Goal: Task Accomplishment & Management: Use online tool/utility

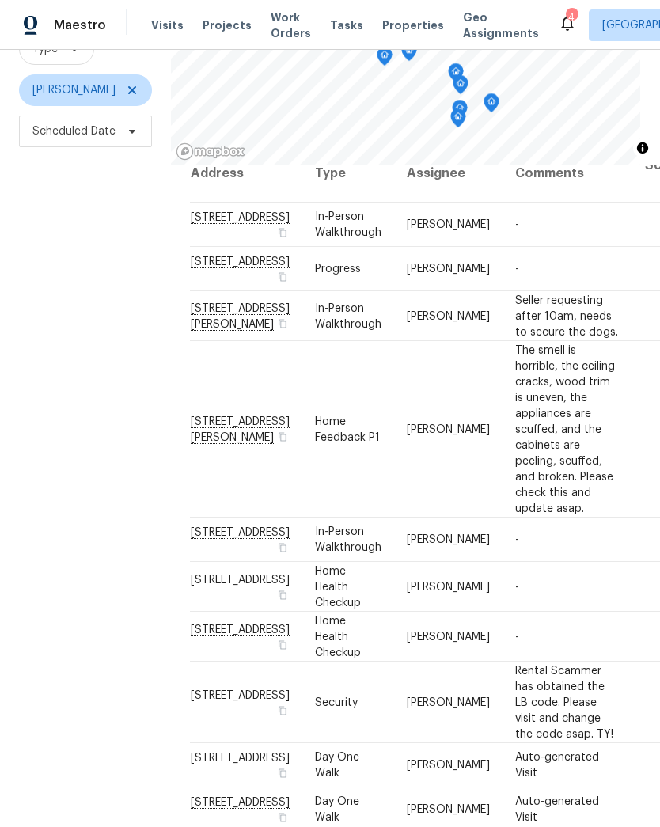
scroll to position [169, 0]
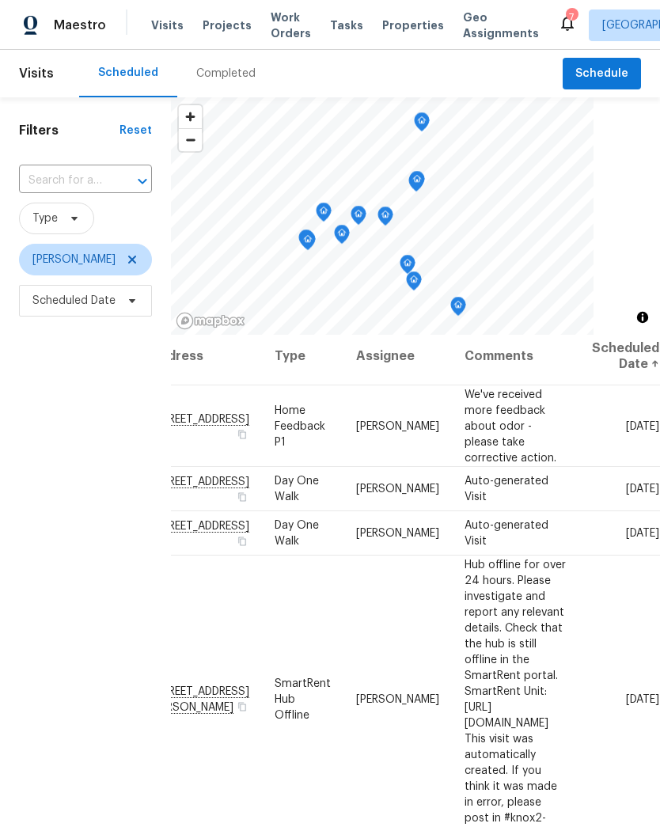
scroll to position [7, 165]
click at [0, 0] on icon at bounding box center [0, 0] width 0 height 0
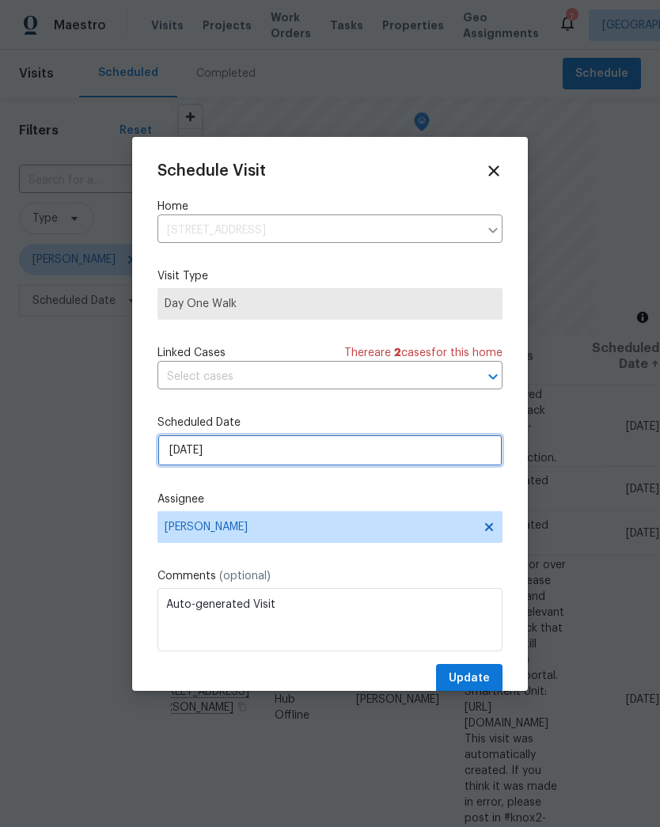
click at [232, 455] on input "[DATE]" at bounding box center [329, 451] width 345 height 32
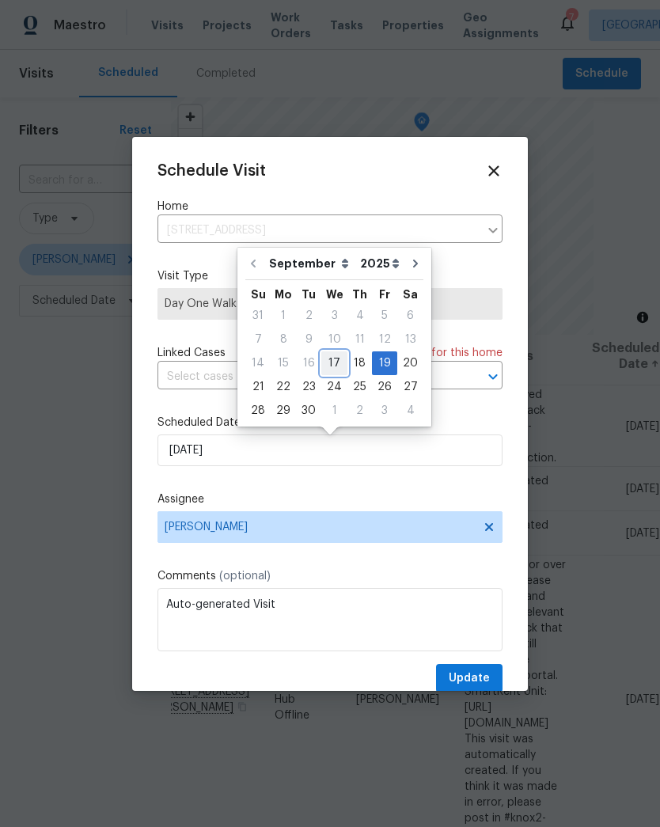
click at [337, 359] on div "17" at bounding box center [334, 363] width 26 height 22
type input "[DATE]"
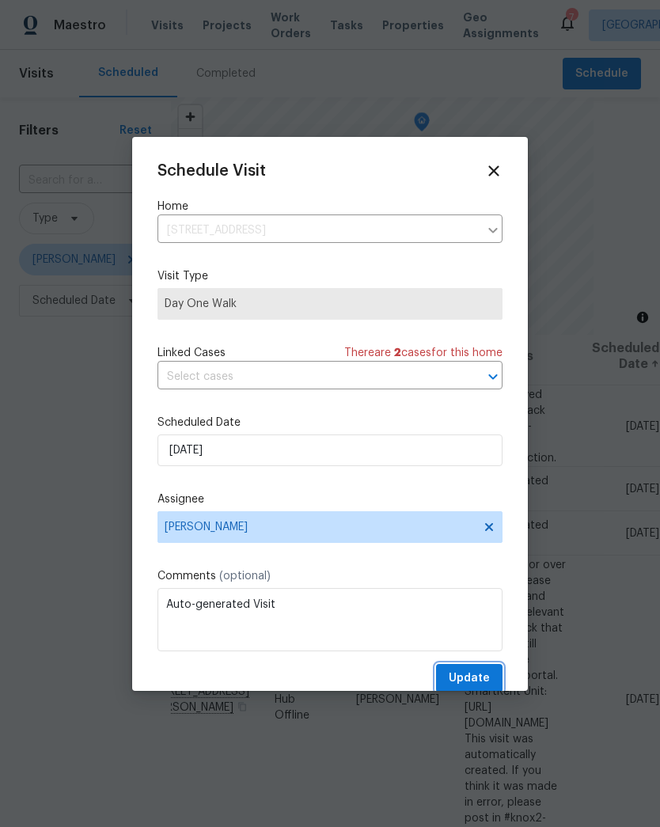
click at [480, 681] on span "Update" at bounding box center [469, 679] width 41 height 20
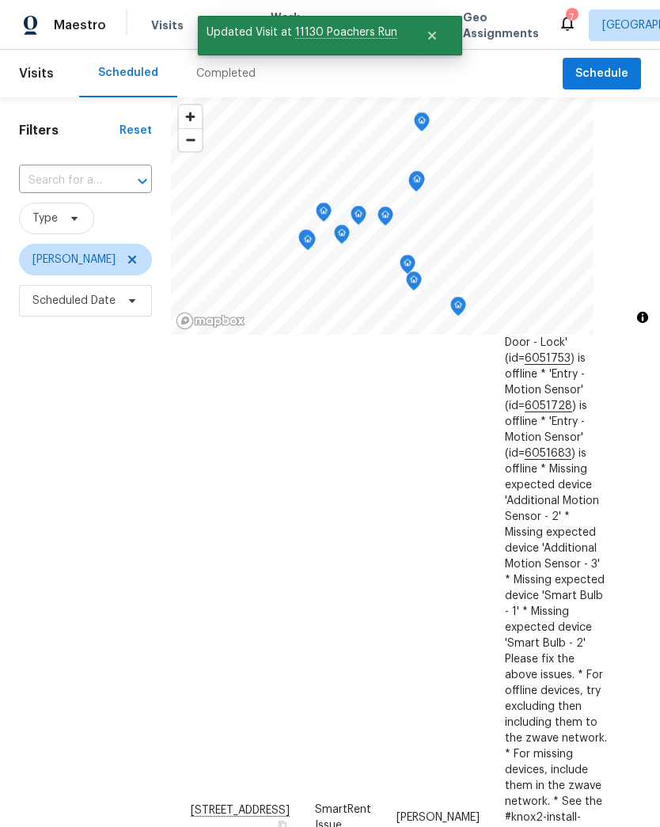
scroll to position [595, 0]
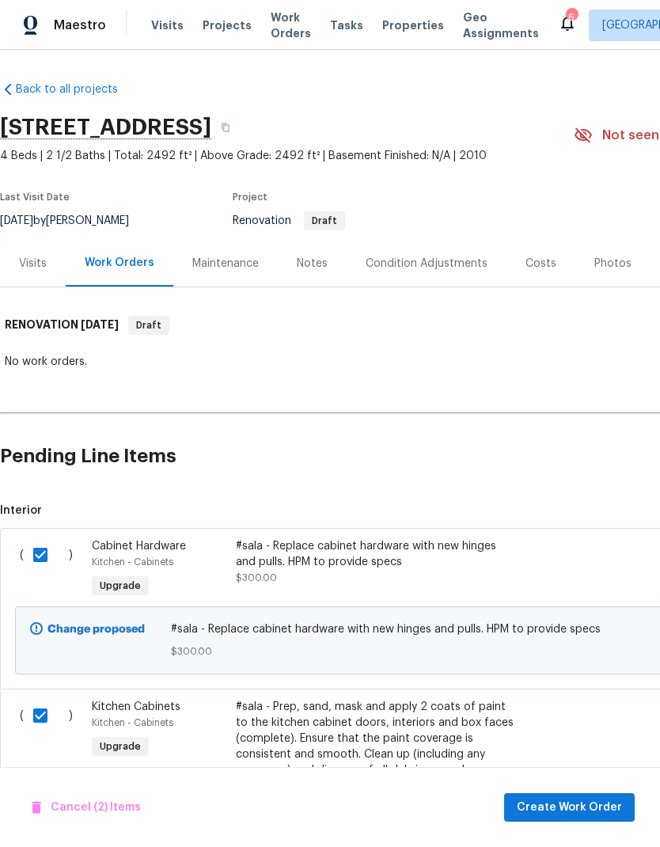
scroll to position [73, 0]
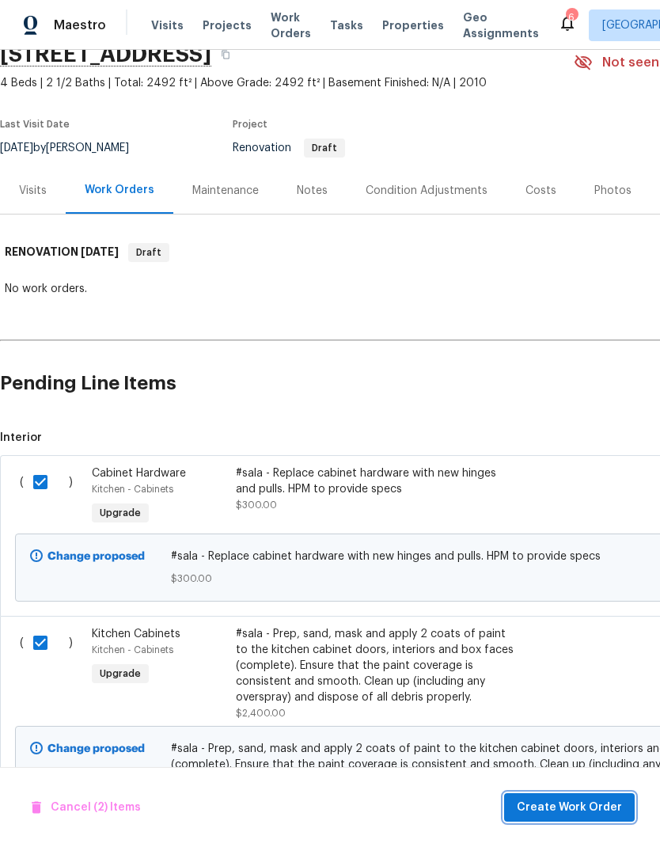
click at [568, 804] on span "Create Work Order" at bounding box center [569, 808] width 105 height 20
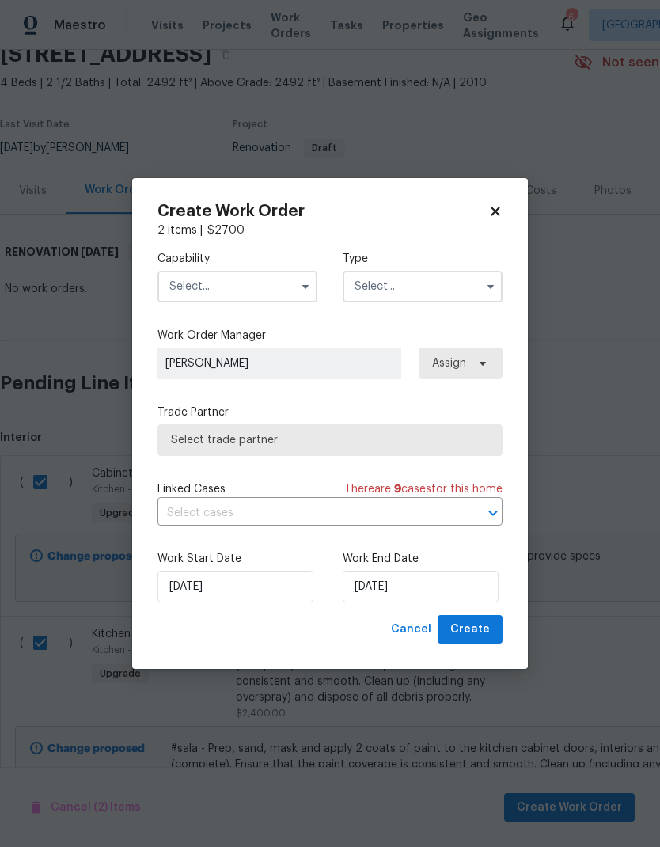
click at [184, 288] on input "text" at bounding box center [237, 287] width 160 height 32
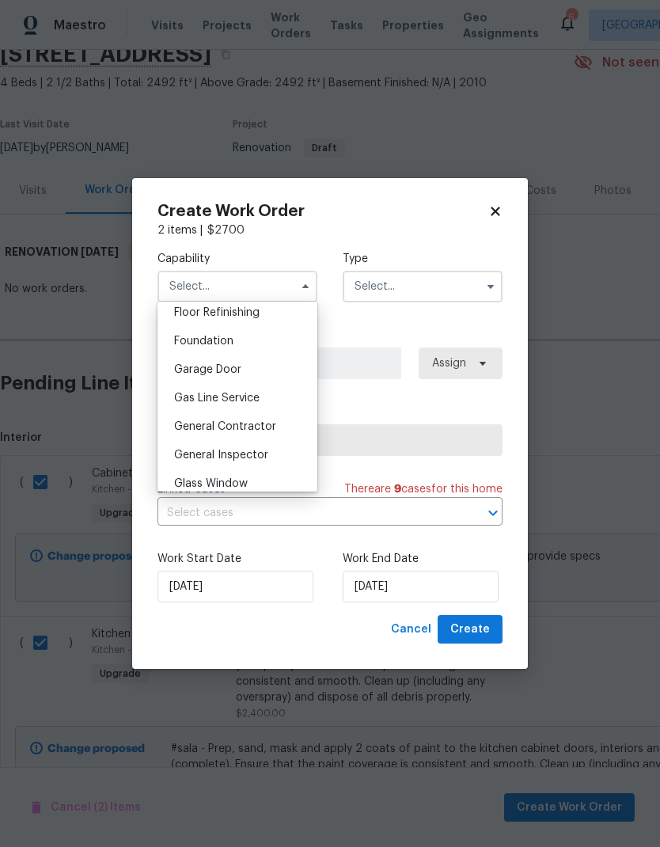
scroll to position [660, 0]
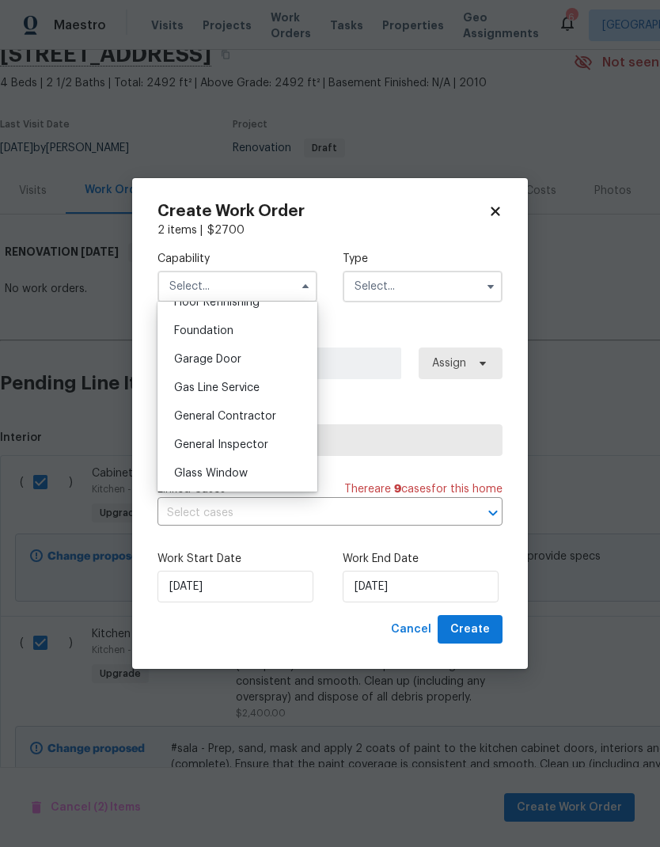
click at [180, 412] on span "General Contractor" at bounding box center [225, 416] width 102 height 11
type input "General Contractor"
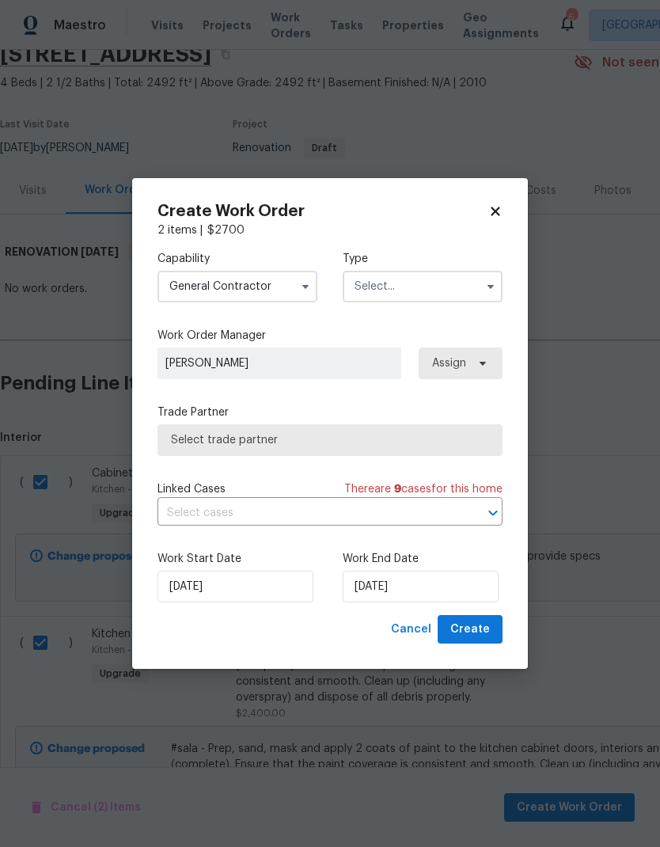
click at [491, 294] on button "button" at bounding box center [490, 286] width 19 height 19
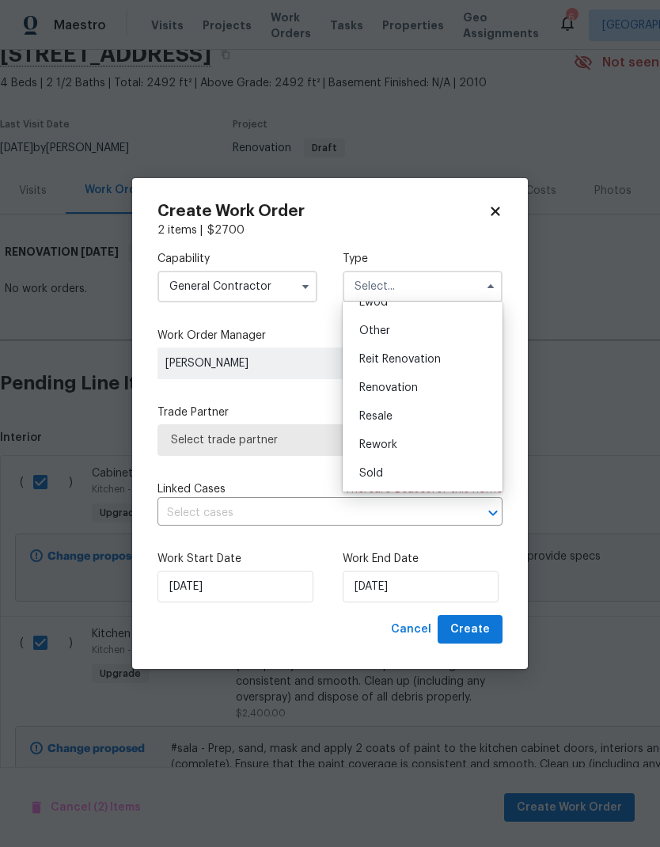
scroll to position [188, 0]
click at [467, 389] on div "Renovation" at bounding box center [423, 388] width 152 height 28
type input "Renovation"
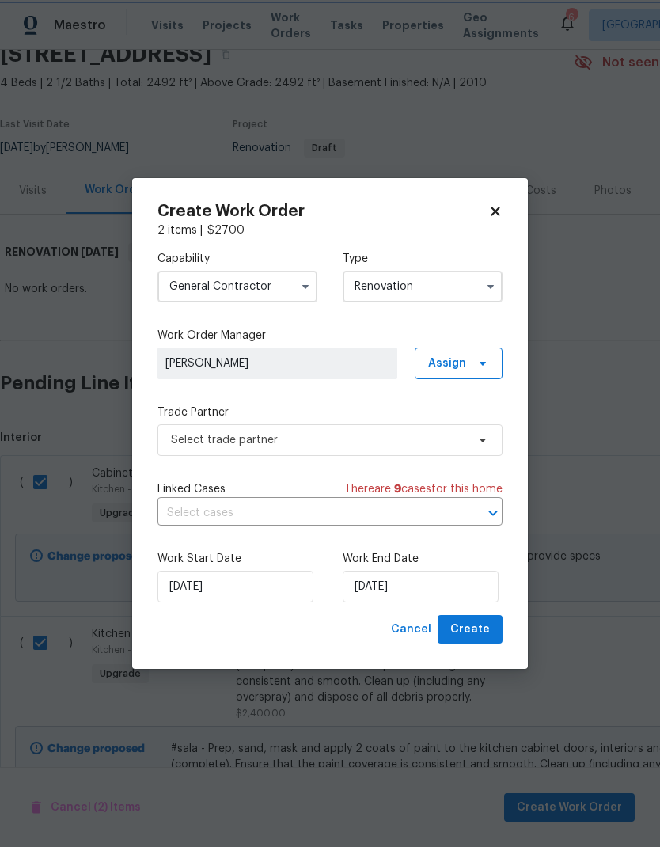
scroll to position [0, 0]
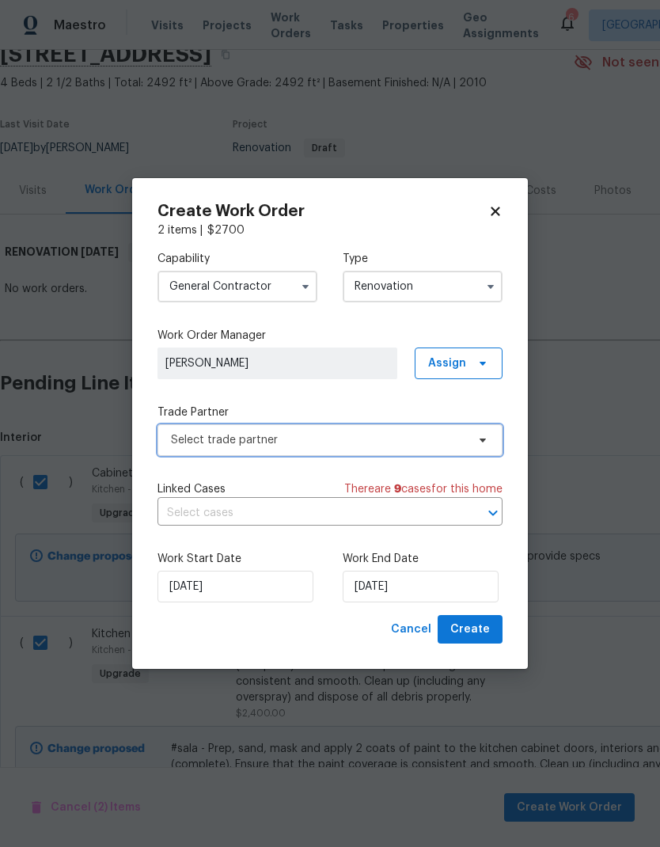
click at [486, 441] on icon at bounding box center [482, 440] width 13 height 13
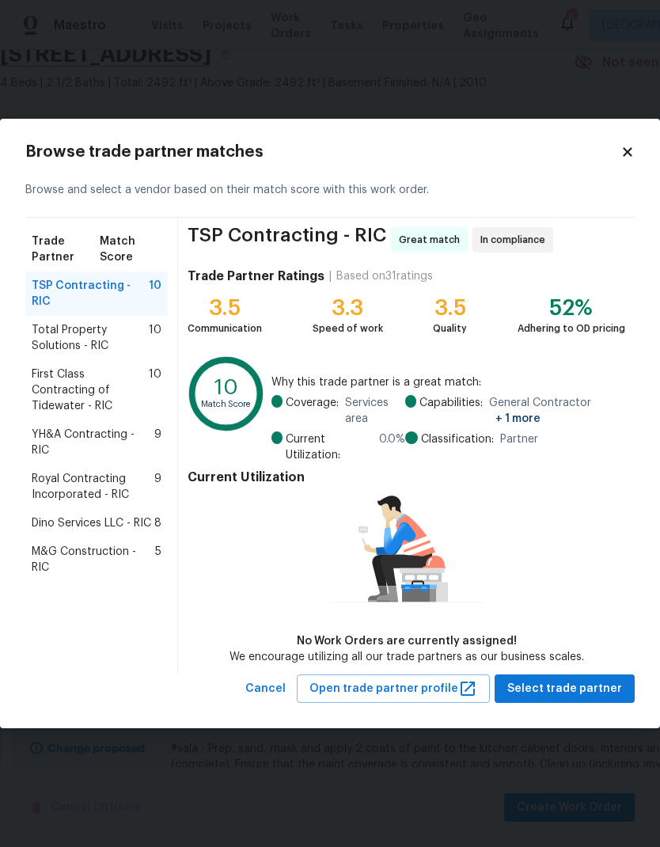
click at [63, 515] on span "Dino Services LLC - RIC" at bounding box center [92, 523] width 120 height 16
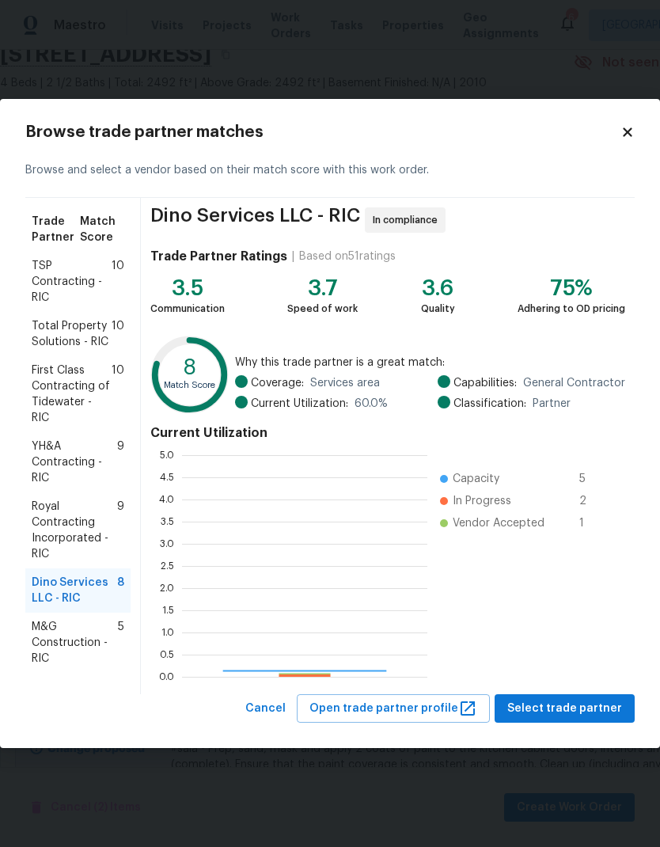
scroll to position [222, 245]
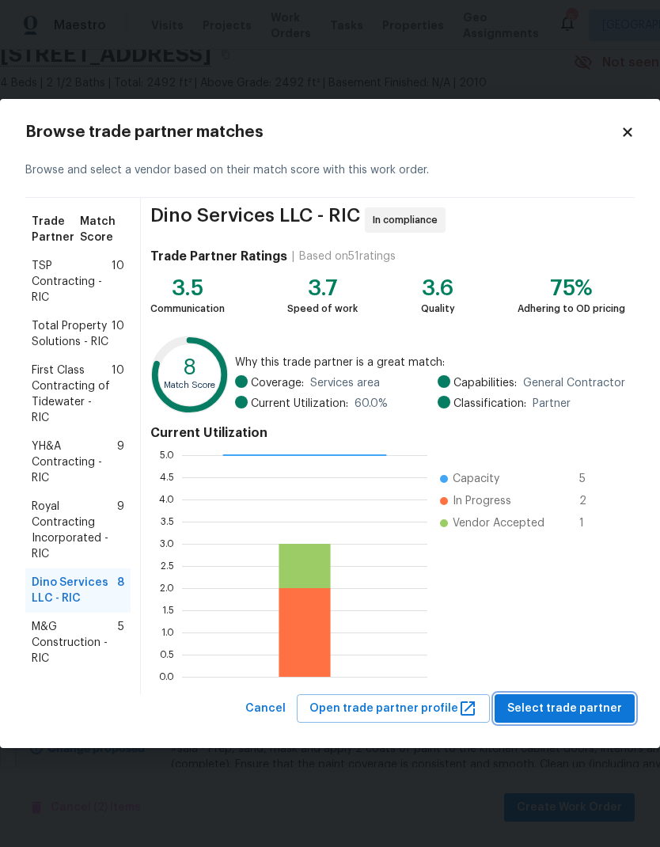
click at [563, 715] on span "Select trade partner" at bounding box center [564, 709] width 115 height 20
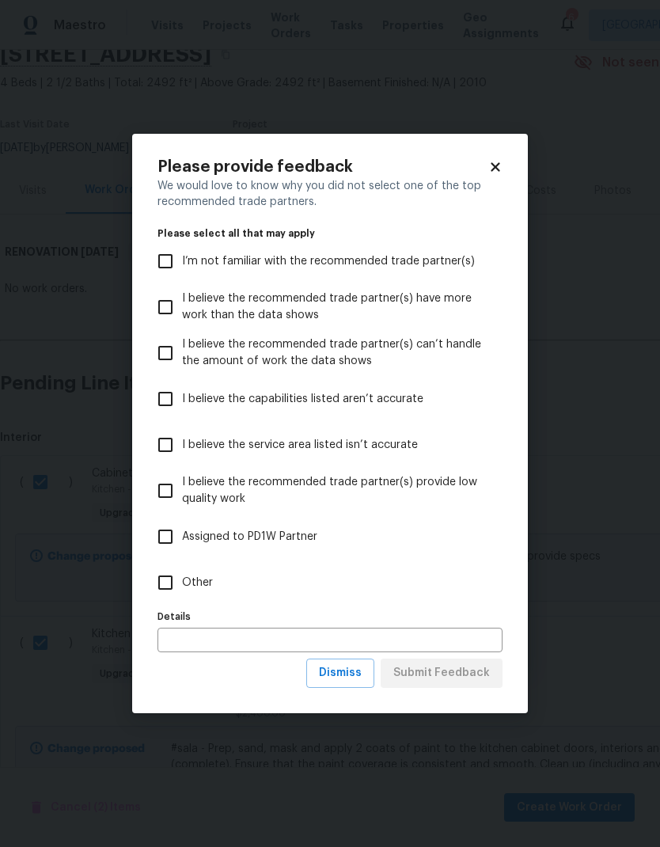
click at [167, 581] on input "Other" at bounding box center [165, 582] width 33 height 33
checkbox input "true"
click at [480, 643] on input "text" at bounding box center [329, 640] width 345 height 25
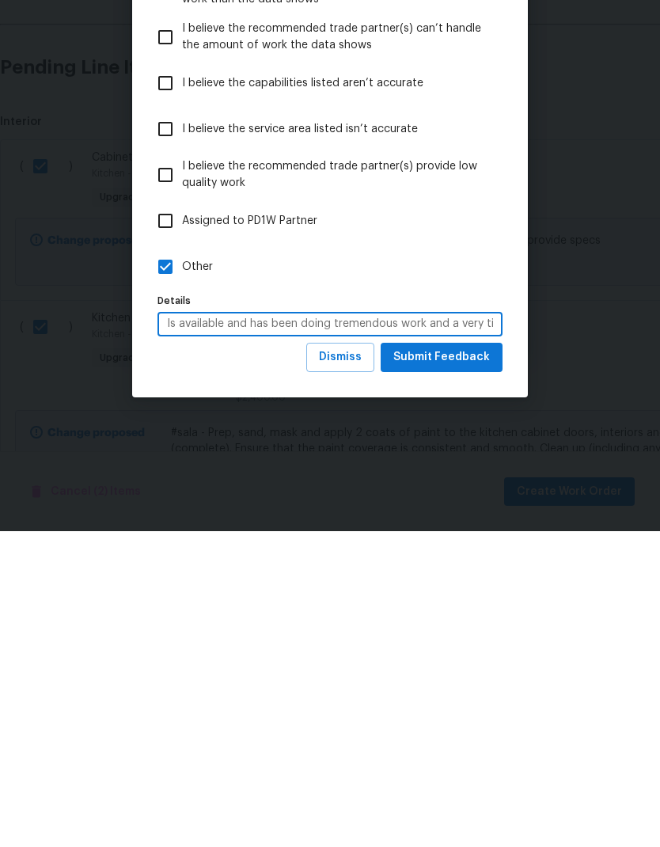
type input "Is available and has been doing tremendous work and a very timely manner at a h…"
click at [484, 663] on span "Submit Feedback" at bounding box center [441, 673] width 97 height 20
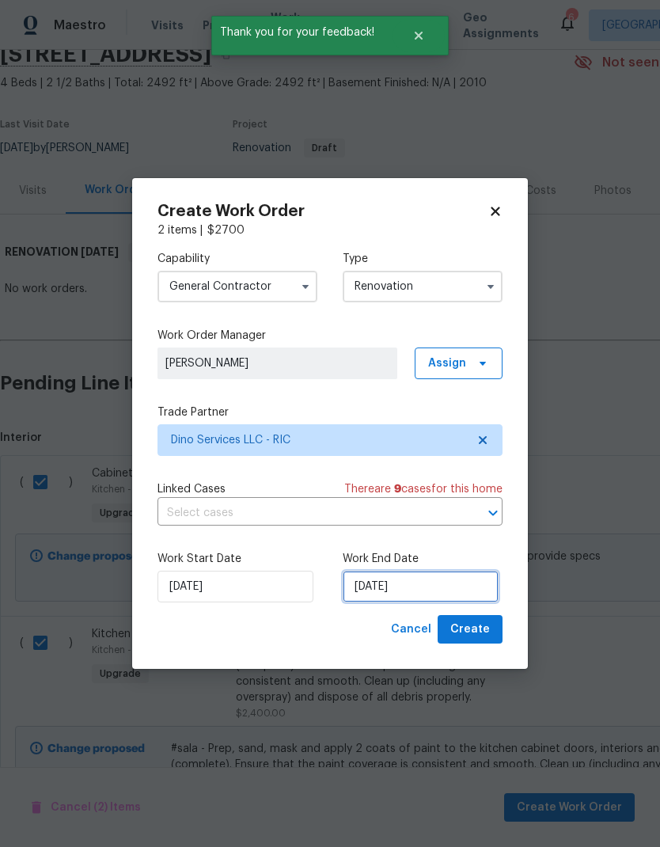
click at [430, 582] on input "[DATE]" at bounding box center [421, 587] width 156 height 32
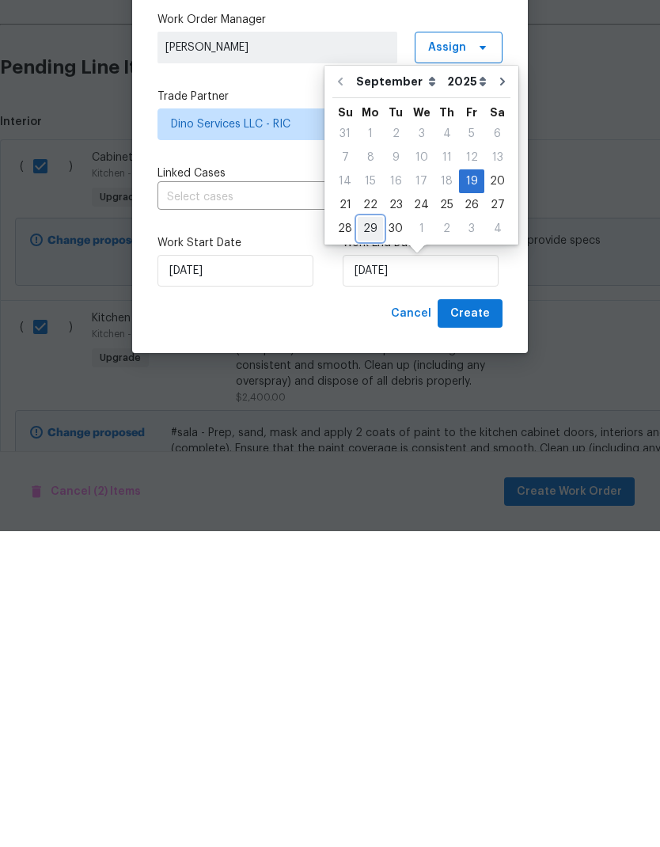
click at [370, 533] on div "29" at bounding box center [370, 544] width 25 height 22
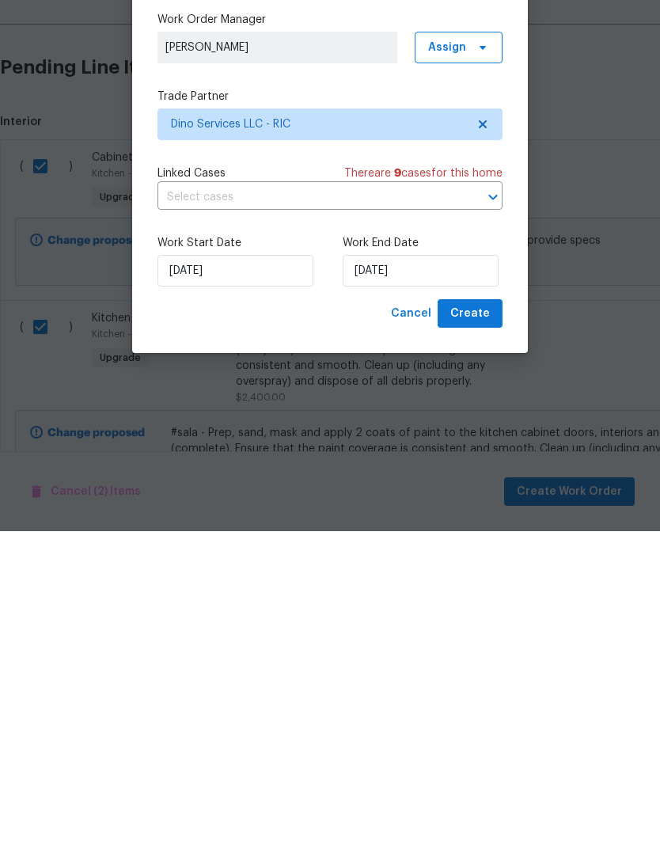
type input "9/29/2025"
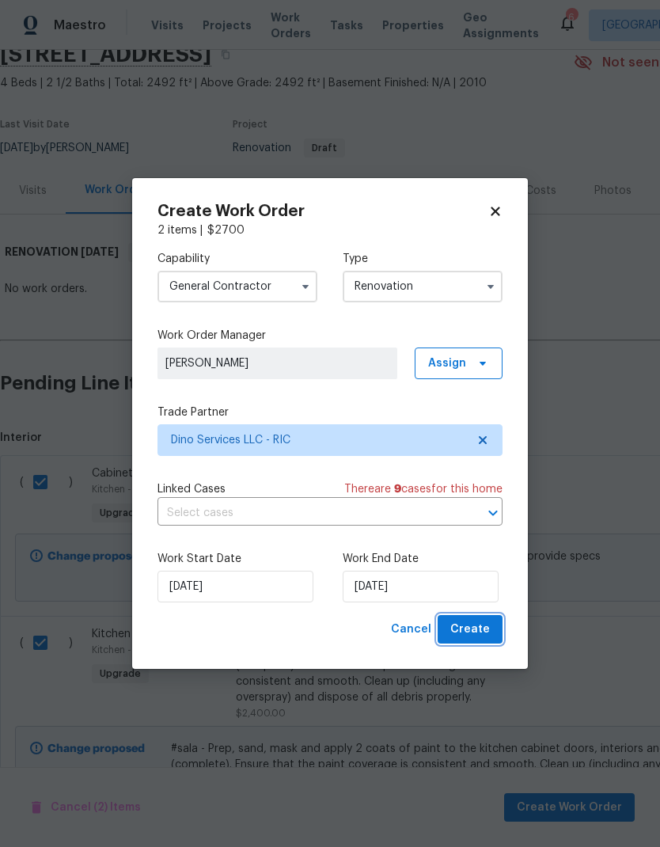
click at [486, 633] on span "Create" at bounding box center [470, 630] width 40 height 20
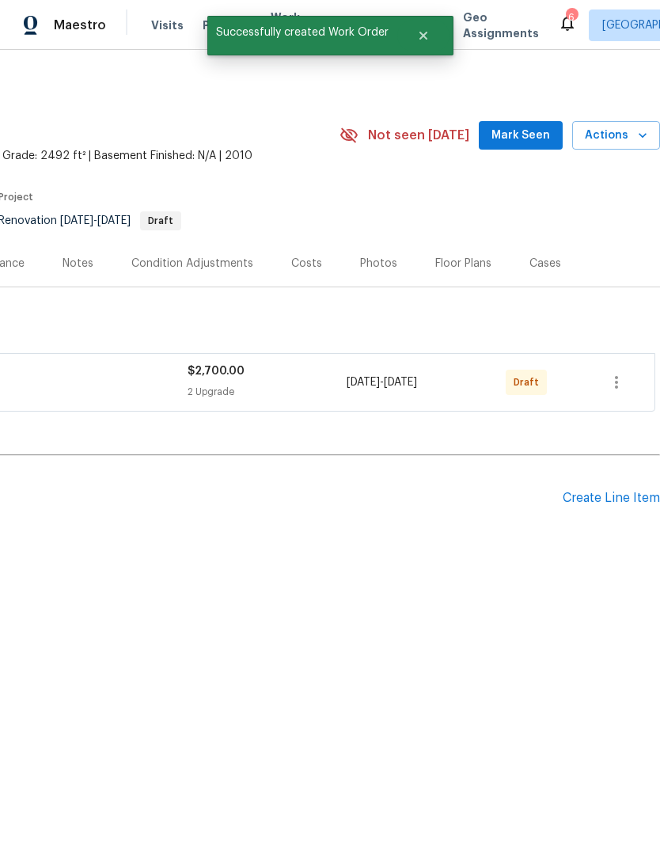
scroll to position [0, 218]
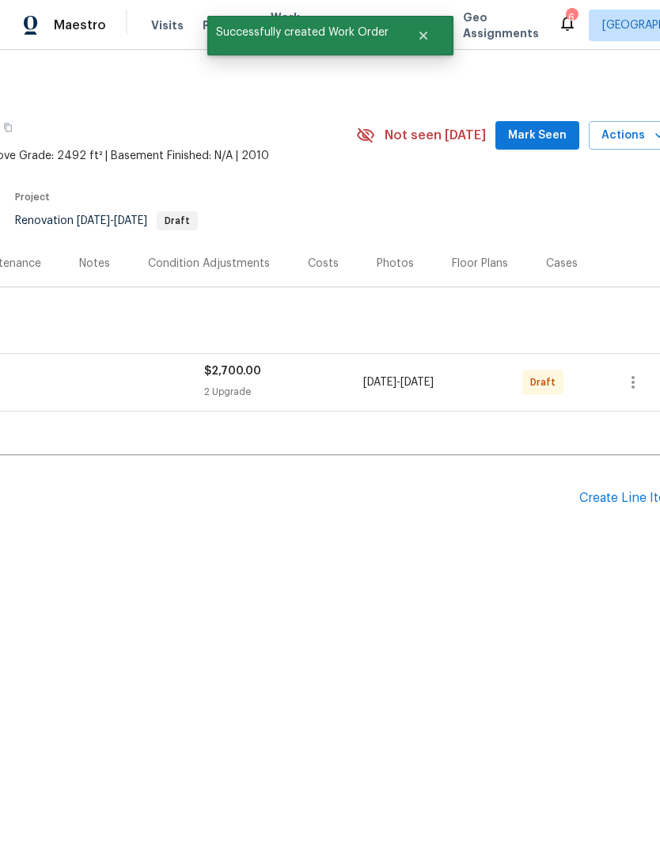
click at [617, 504] on div "Create Line Item" at bounding box center [627, 498] width 97 height 15
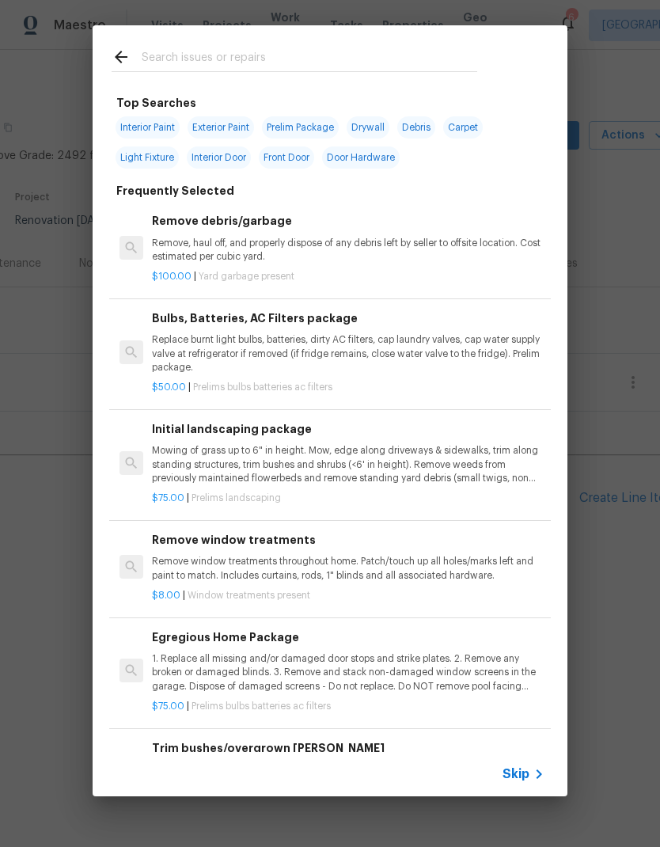
click at [412, 488] on div "$75.00 | Prelims landscaping" at bounding box center [348, 495] width 393 height 20
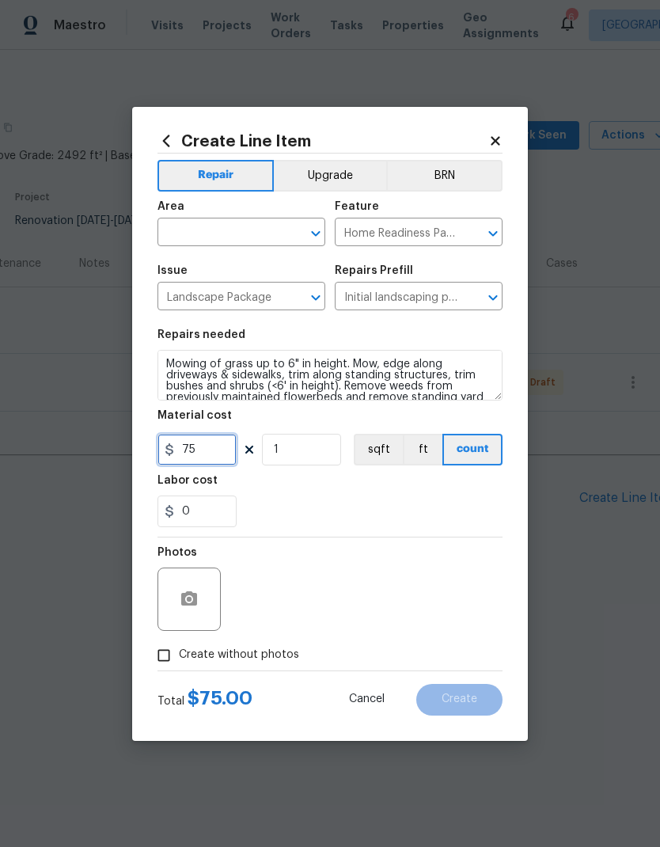
click at [226, 445] on input "75" at bounding box center [196, 450] width 79 height 32
type input "175"
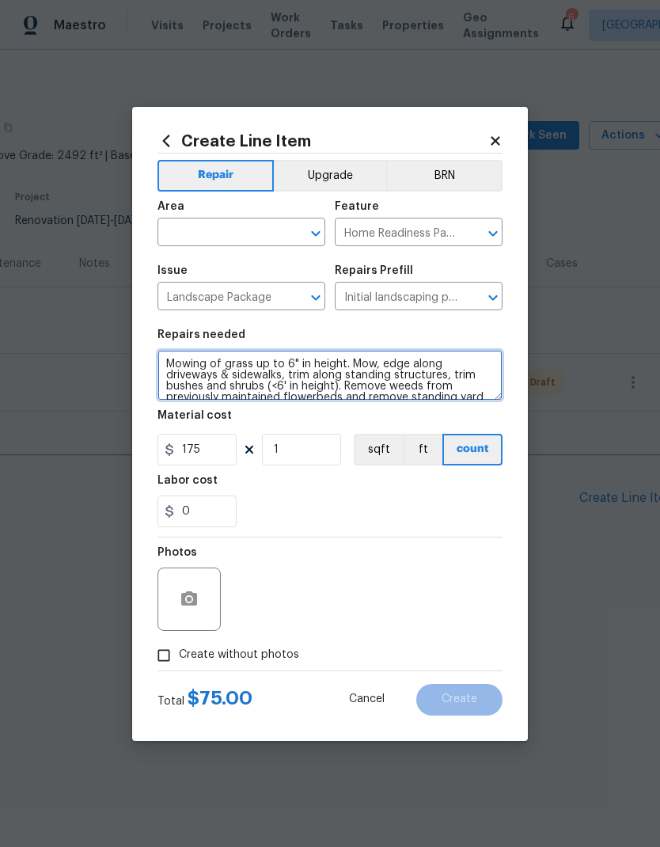
click at [197, 383] on textarea "Mowing of grass up to 6" in height. Mow, edge along driveways & sidewalks, trim…" at bounding box center [329, 375] width 345 height 51
click at [200, 371] on textarea "Mowing of grass up to 6" in height. Mow, edge along driveways & sidewalks, trim…" at bounding box center [329, 375] width 345 height 51
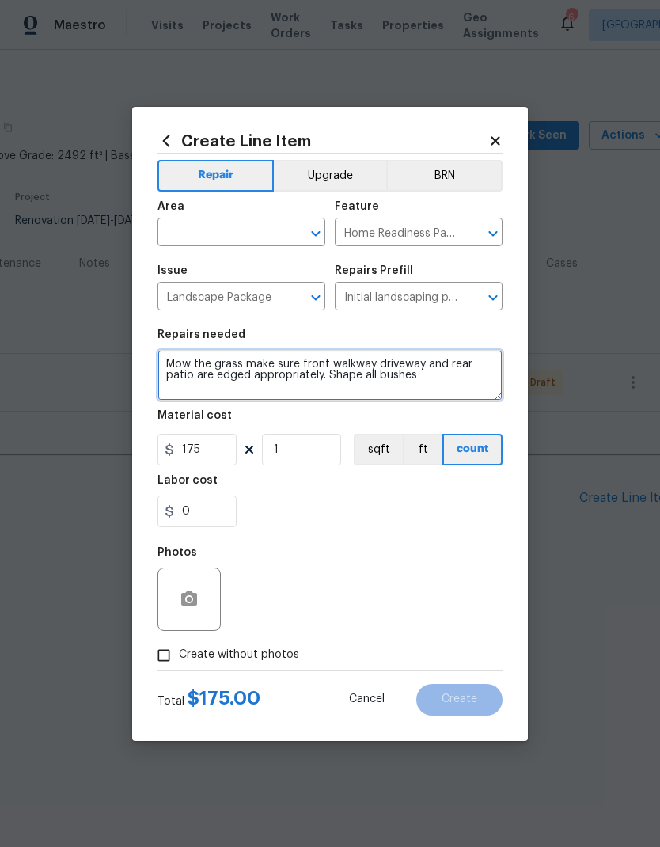
type textarea "Mow the grass make sure front walkway driveway and rear patio are edged appropr…"
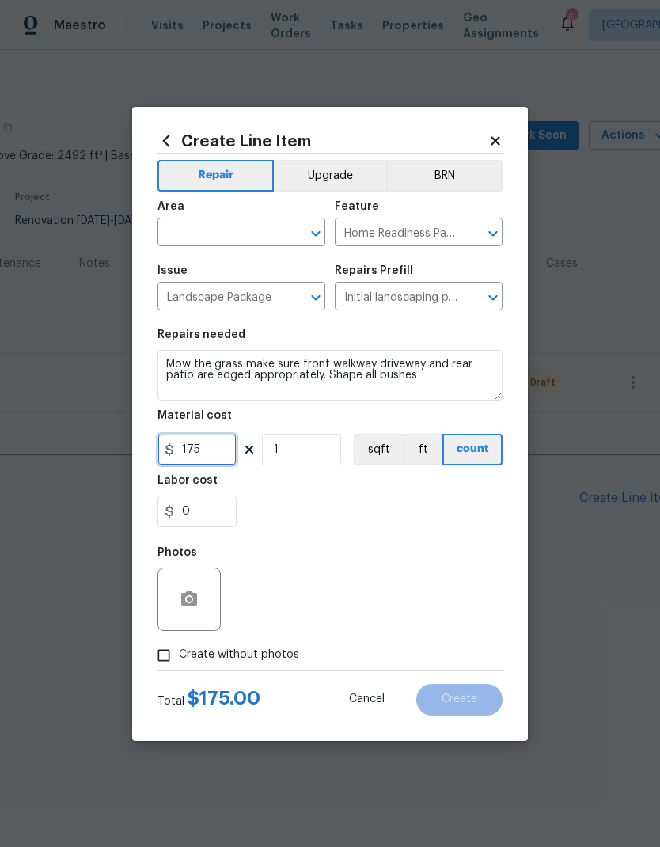
click at [200, 444] on input "175" at bounding box center [196, 450] width 79 height 32
type input "300"
click at [199, 233] on input "text" at bounding box center [218, 234] width 123 height 25
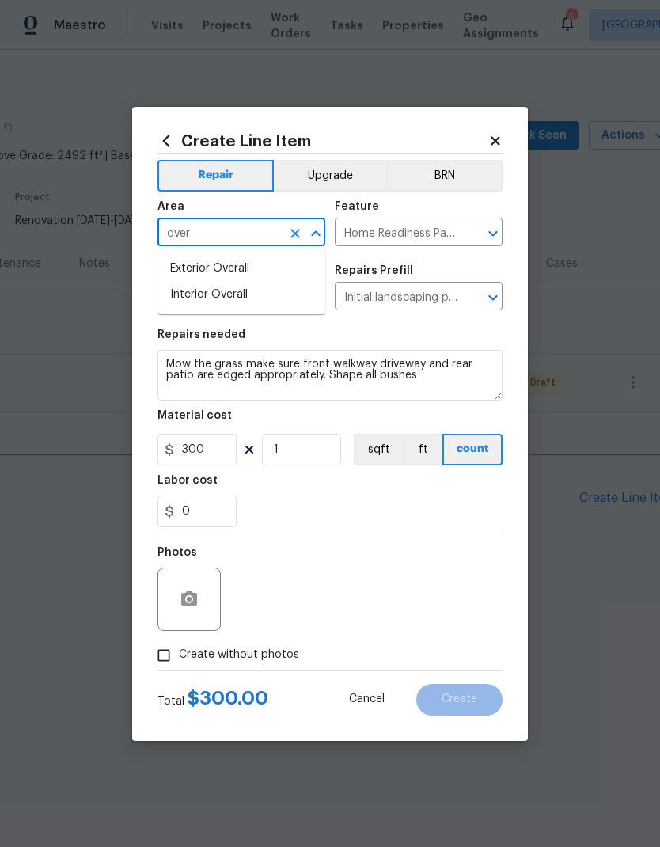
click at [230, 267] on li "Exterior Overall" at bounding box center [241, 269] width 168 height 26
type input "Exterior Overall"
click at [467, 502] on div "0" at bounding box center [329, 511] width 345 height 32
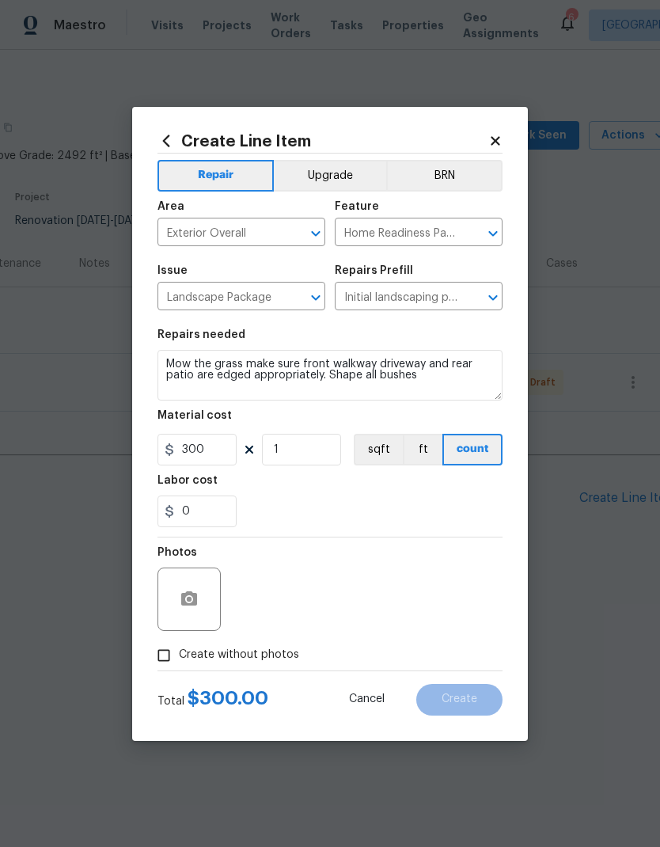
click at [164, 650] on input "Create without photos" at bounding box center [164, 655] width 30 height 30
checkbox input "true"
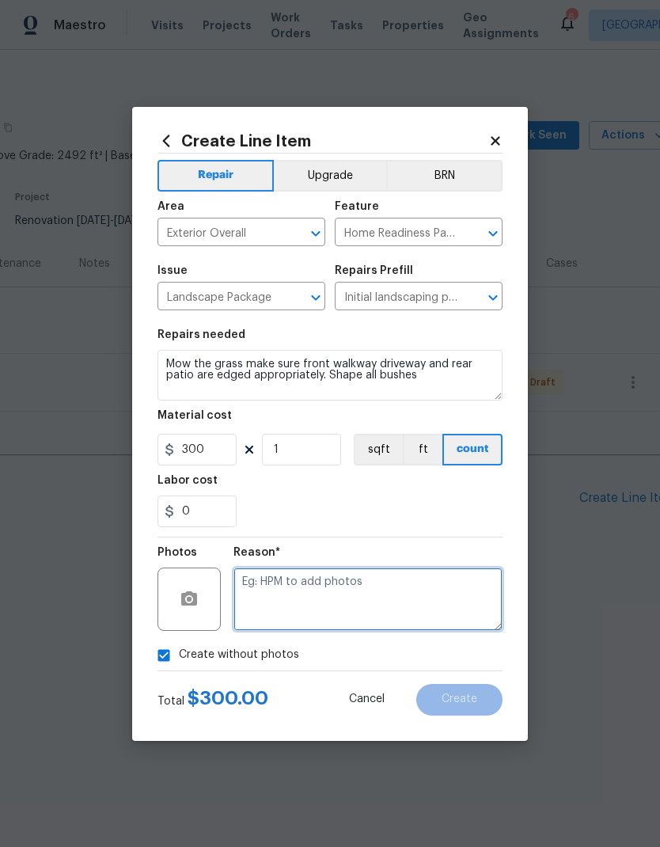
click at [462, 599] on textarea at bounding box center [367, 598] width 269 height 63
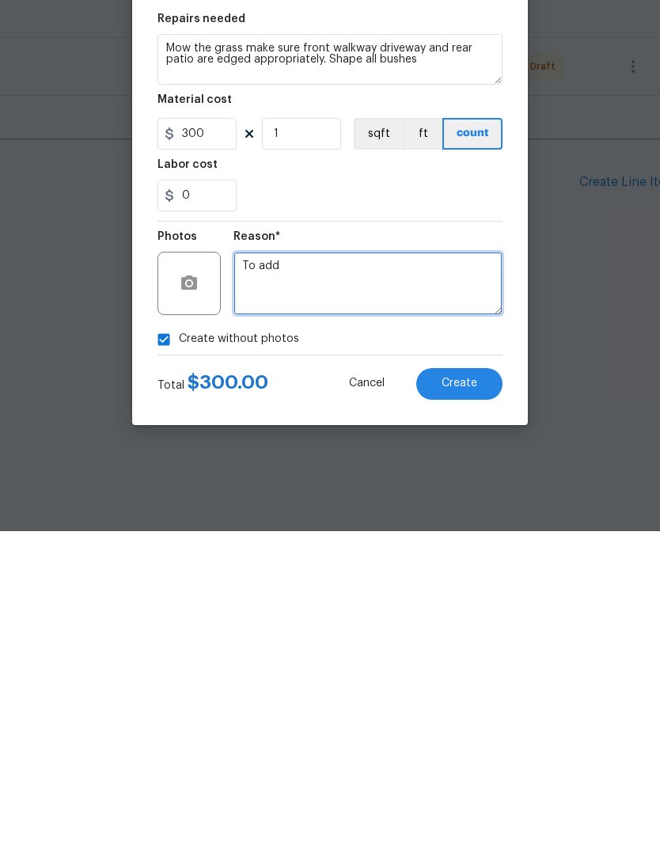
type textarea "To add"
click at [480, 684] on button "Create" at bounding box center [459, 700] width 86 height 32
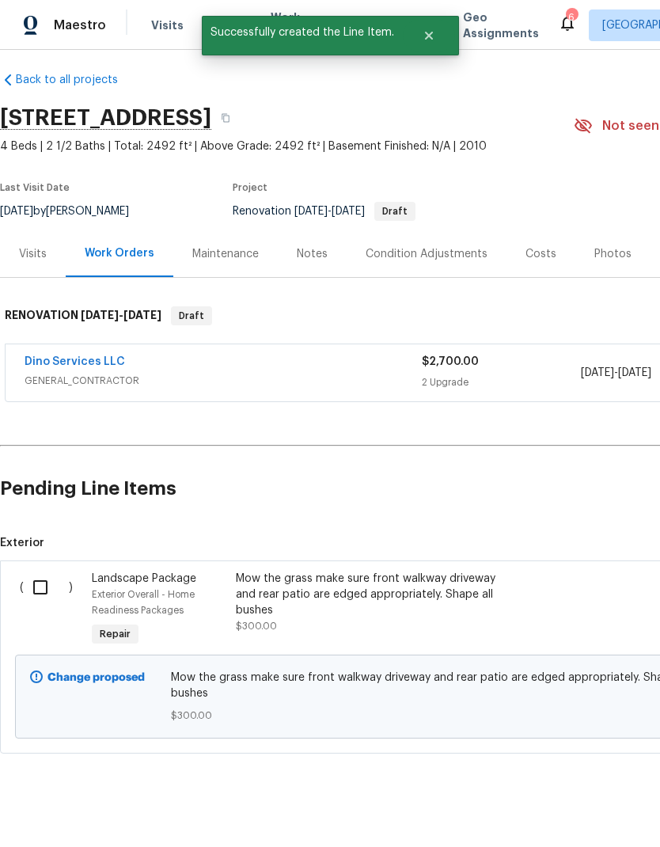
scroll to position [9, 0]
click at [32, 584] on input "checkbox" at bounding box center [46, 587] width 45 height 33
checkbox input "true"
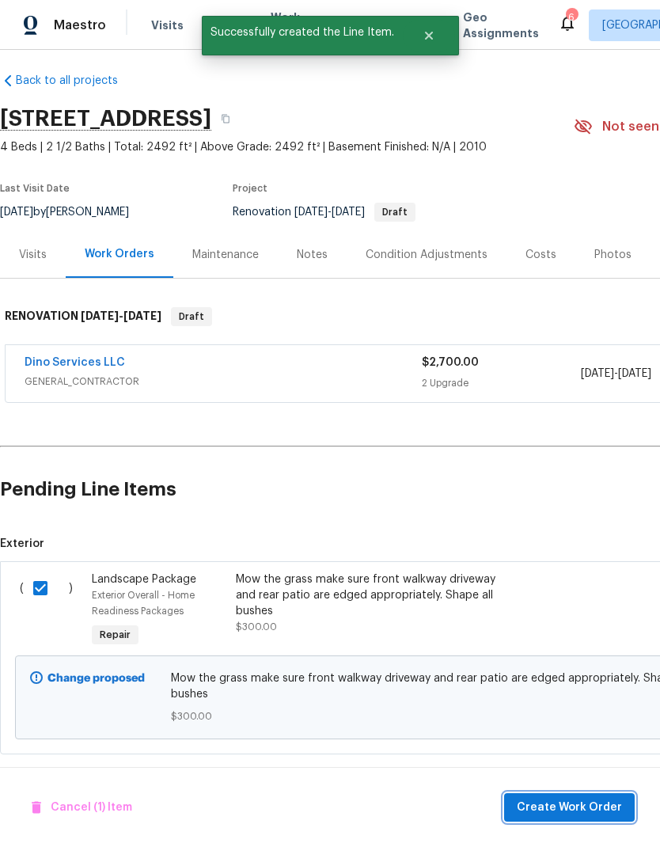
click at [587, 812] on span "Create Work Order" at bounding box center [569, 808] width 105 height 20
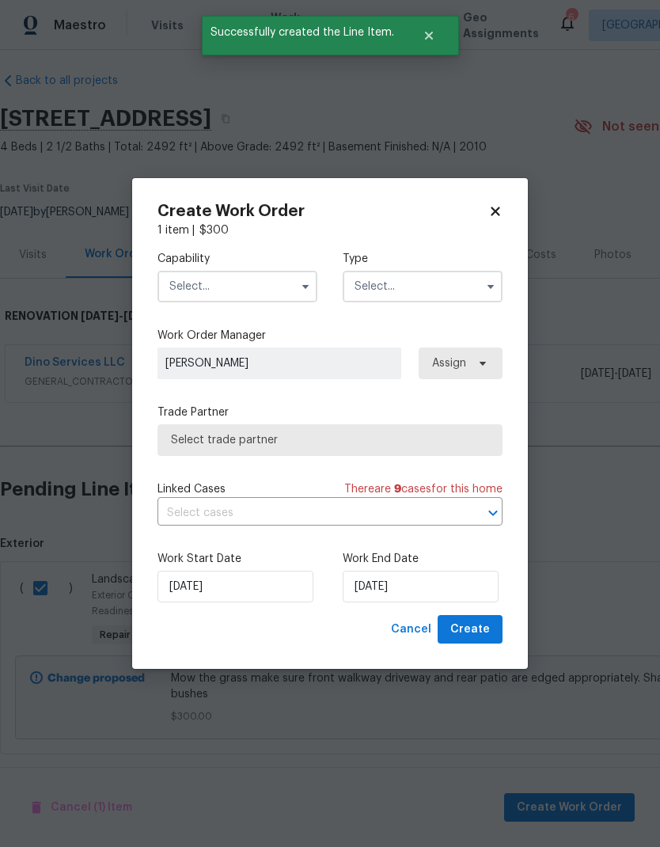
click at [172, 290] on input "text" at bounding box center [237, 287] width 160 height 32
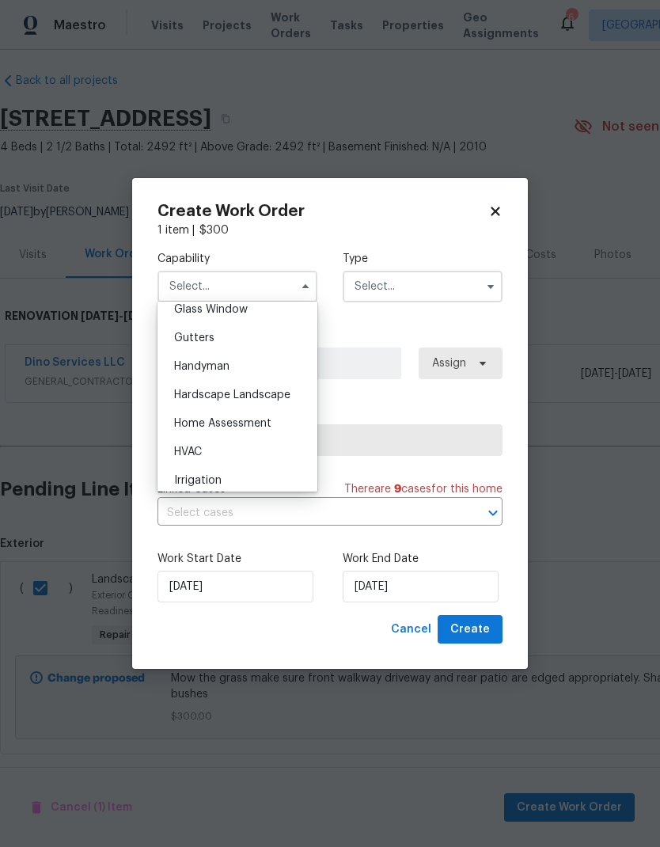
scroll to position [831, 0]
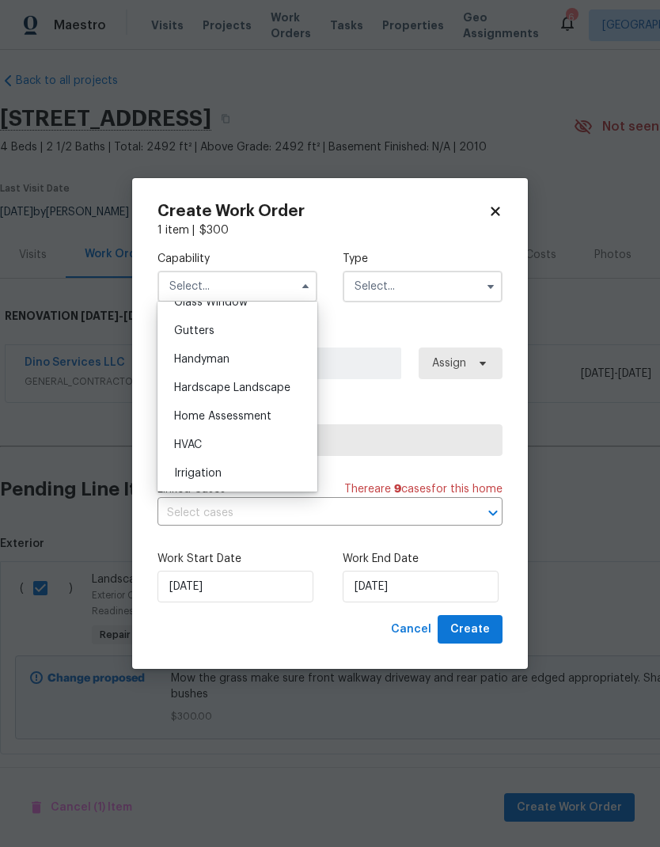
click at [289, 395] on div "Hardscape Landscape" at bounding box center [237, 388] width 152 height 28
type input "Hardscape Landscape"
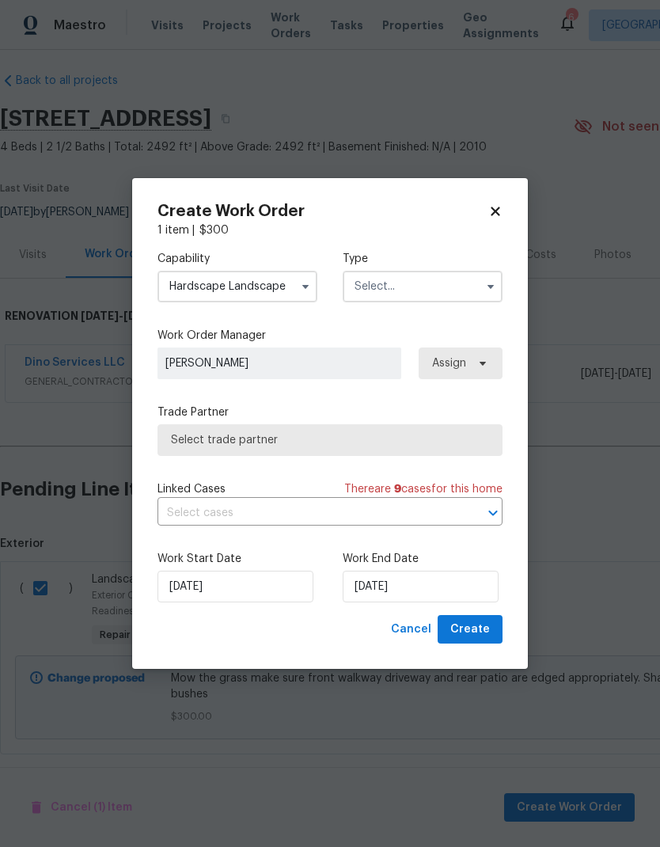
click at [499, 288] on button "button" at bounding box center [490, 286] width 19 height 19
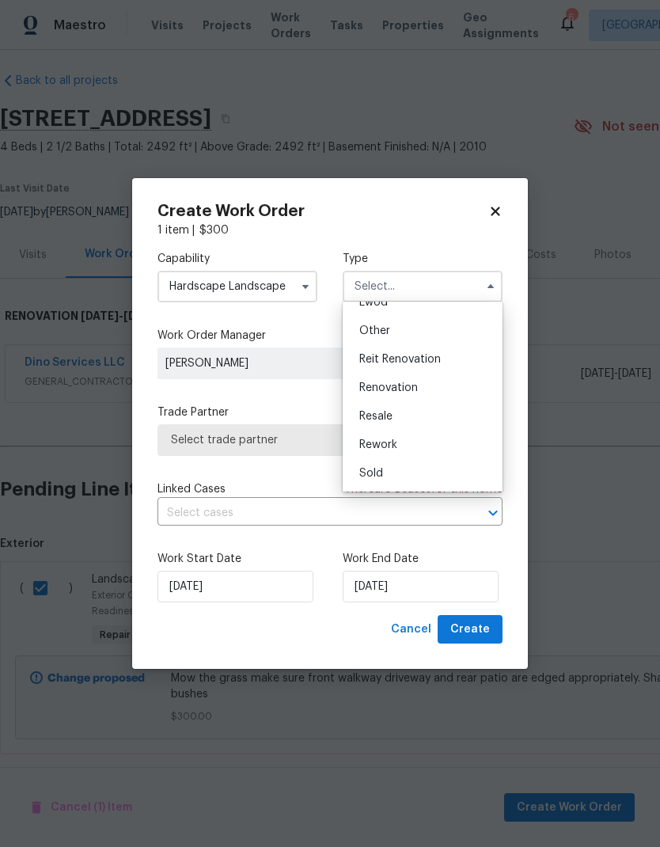
scroll to position [188, 0]
click at [457, 387] on div "Renovation" at bounding box center [423, 388] width 152 height 28
type input "Renovation"
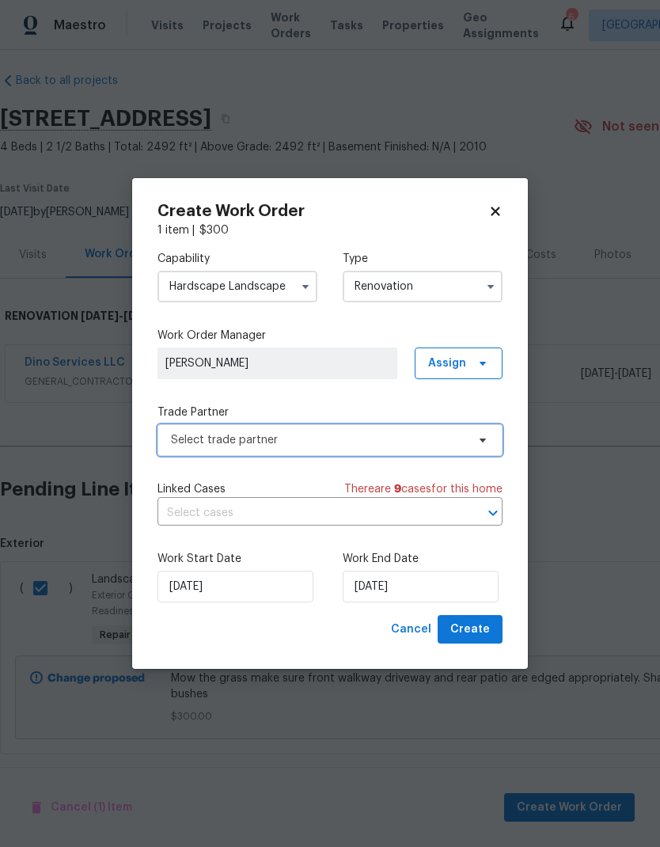
click at [461, 439] on span "Select trade partner" at bounding box center [318, 440] width 295 height 16
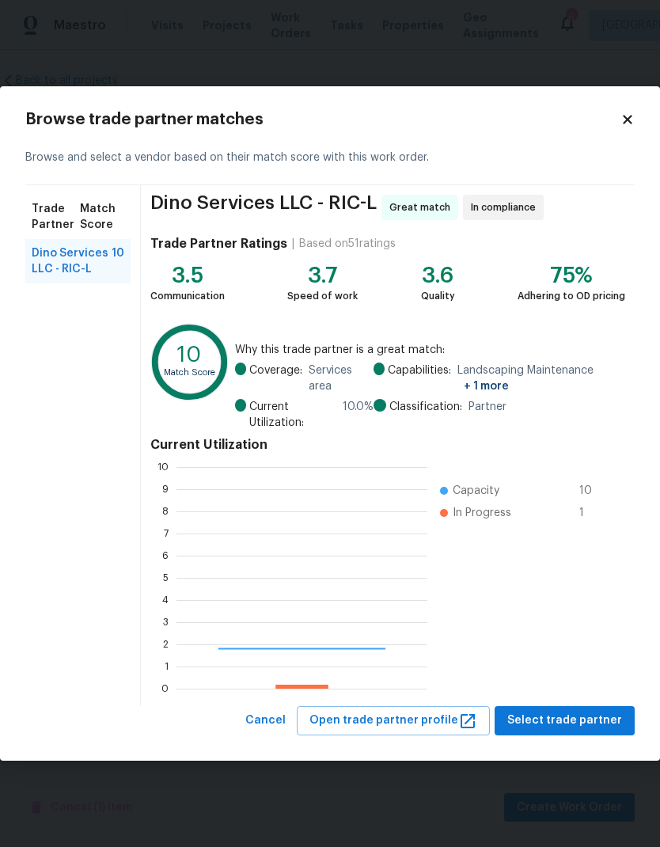
scroll to position [222, 251]
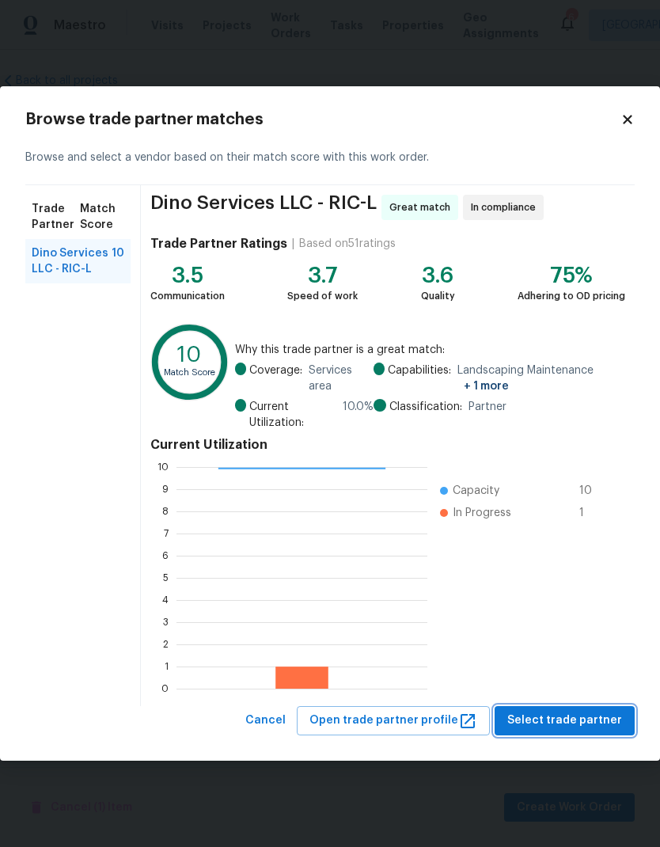
click at [585, 727] on span "Select trade partner" at bounding box center [564, 721] width 115 height 20
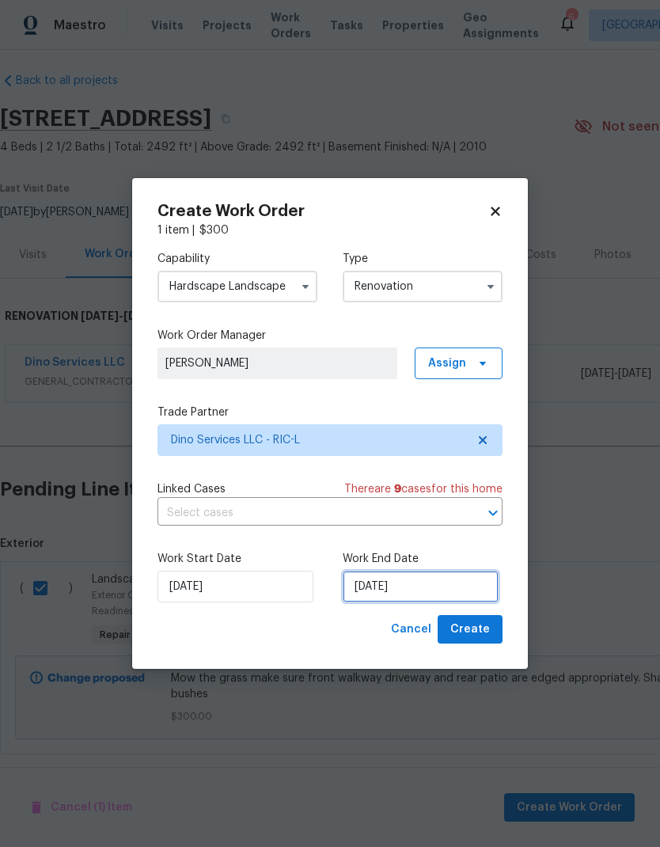
click at [412, 581] on input "[DATE]" at bounding box center [421, 587] width 156 height 32
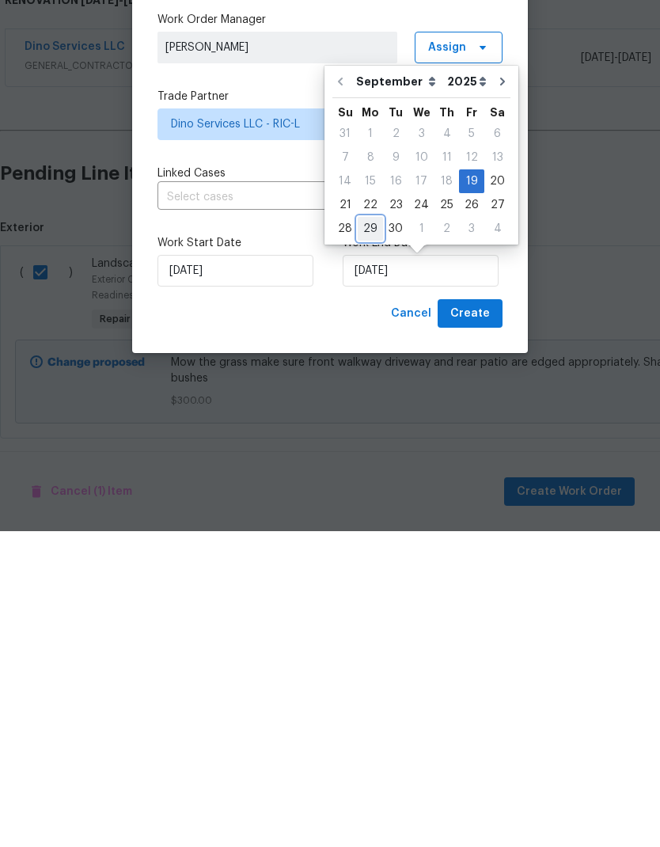
click at [376, 533] on div "29" at bounding box center [370, 544] width 25 height 22
type input "9/29/2025"
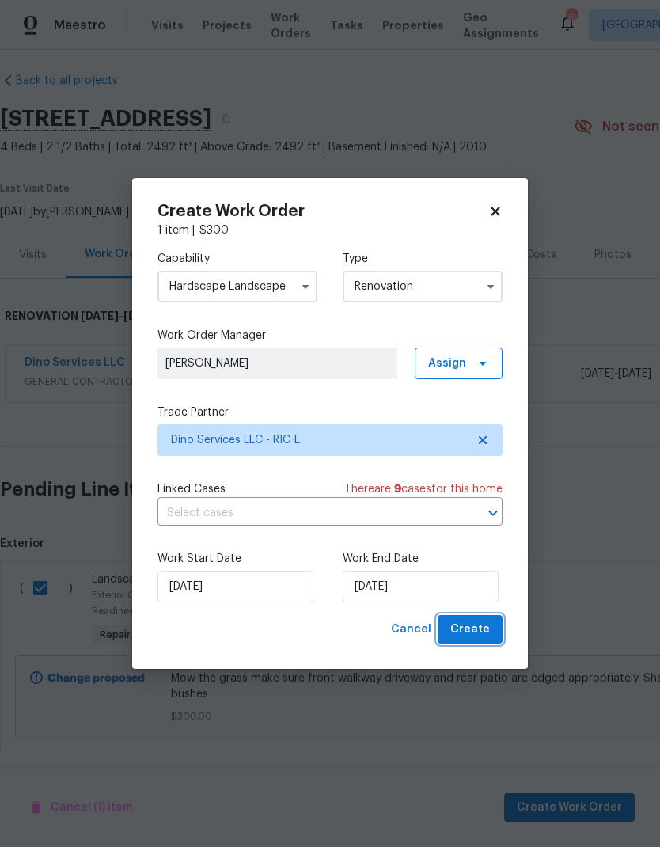
click at [494, 625] on button "Create" at bounding box center [470, 629] width 65 height 29
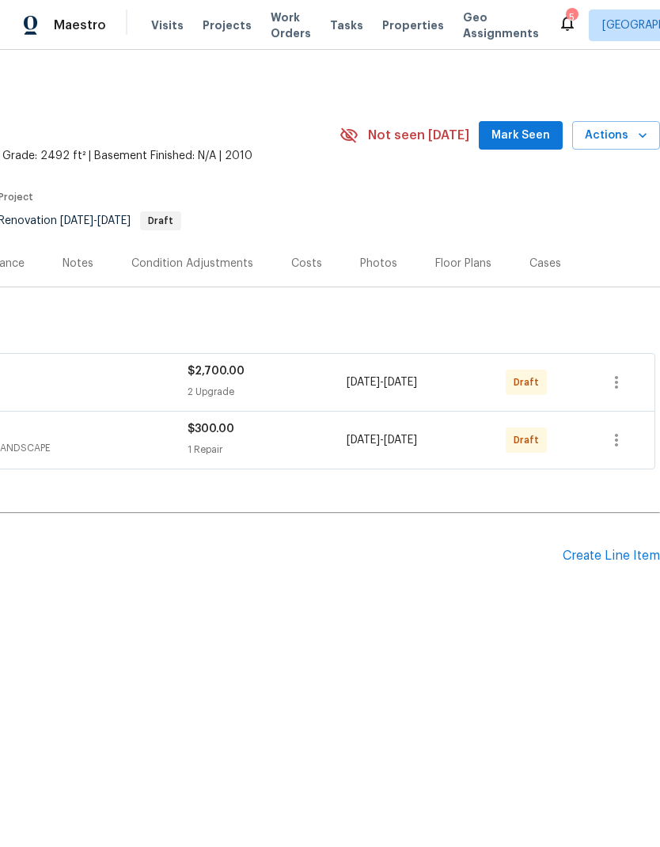
scroll to position [0, 234]
click at [615, 562] on div "Create Line Item" at bounding box center [611, 555] width 97 height 15
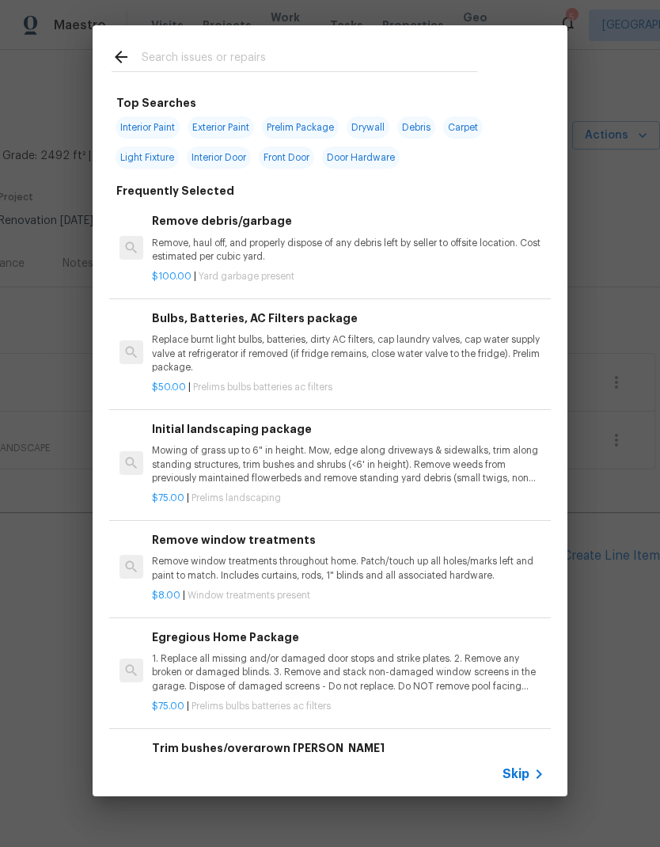
click at [177, 58] on input "text" at bounding box center [310, 59] width 336 height 24
type input "Clean"
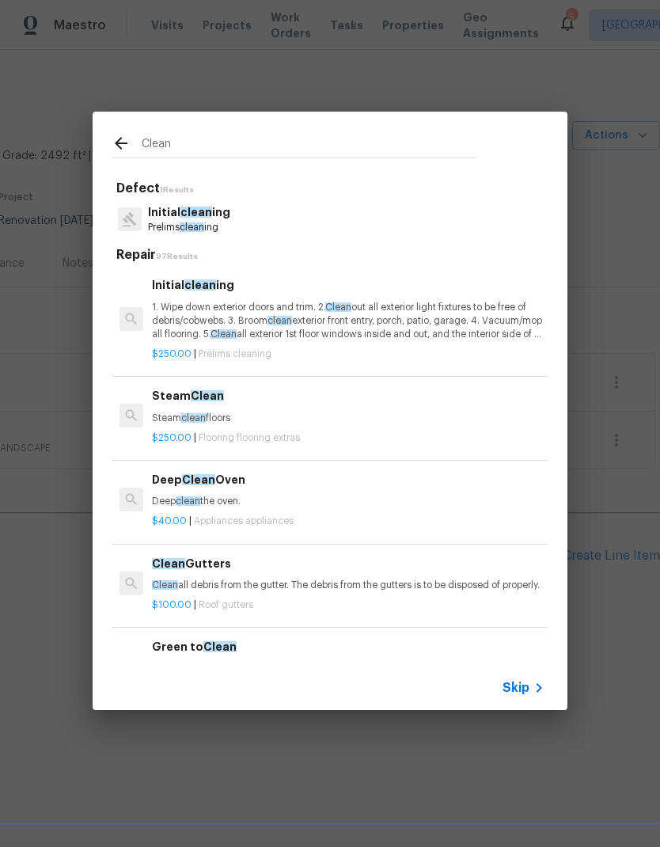
click at [180, 325] on p "1. Wipe down exterior doors and trim. 2. Clean out all exterior light fixtures …" at bounding box center [348, 321] width 393 height 40
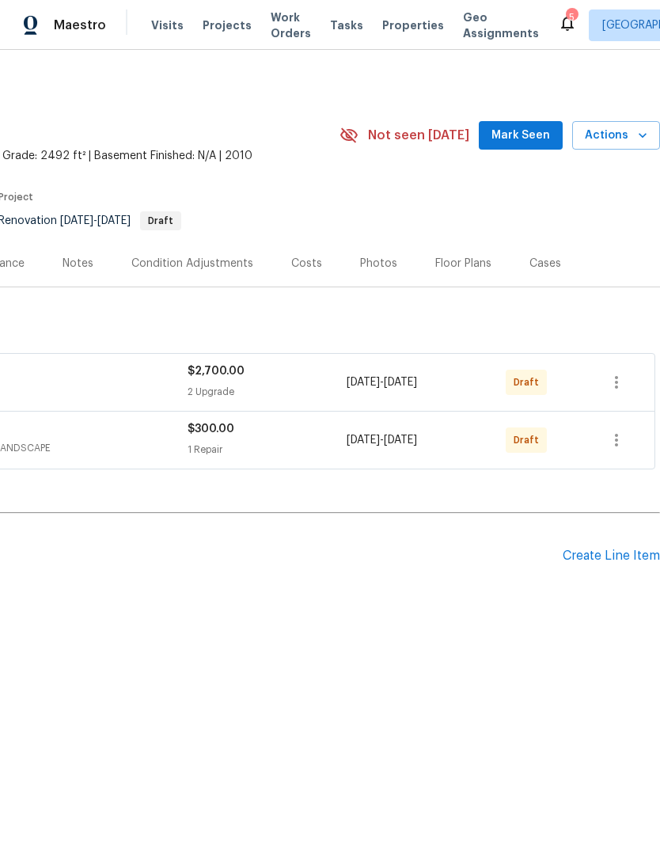
click at [625, 562] on div "Create Line Item" at bounding box center [611, 555] width 97 height 15
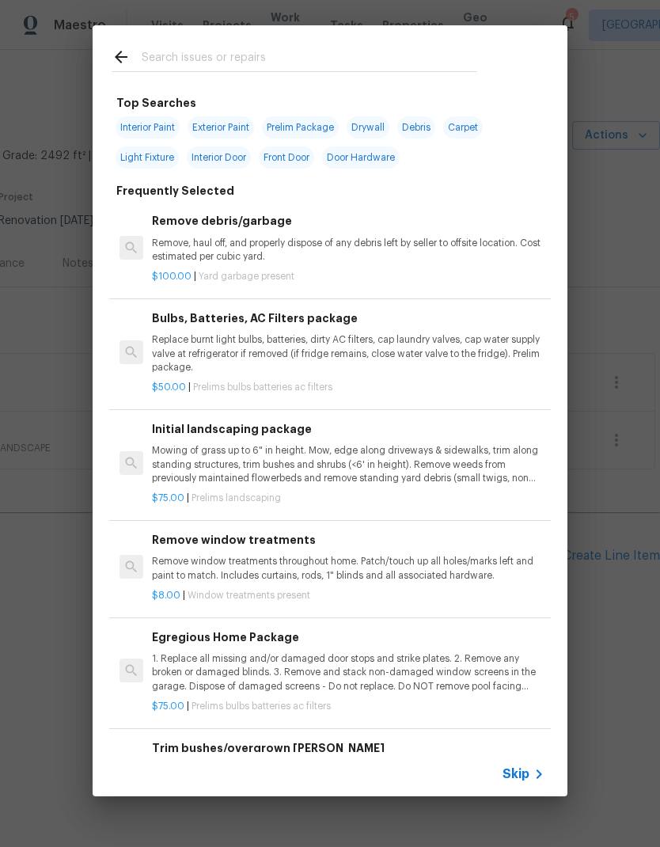
click at [170, 63] on input "text" at bounding box center [310, 59] width 336 height 24
type input "Clean"
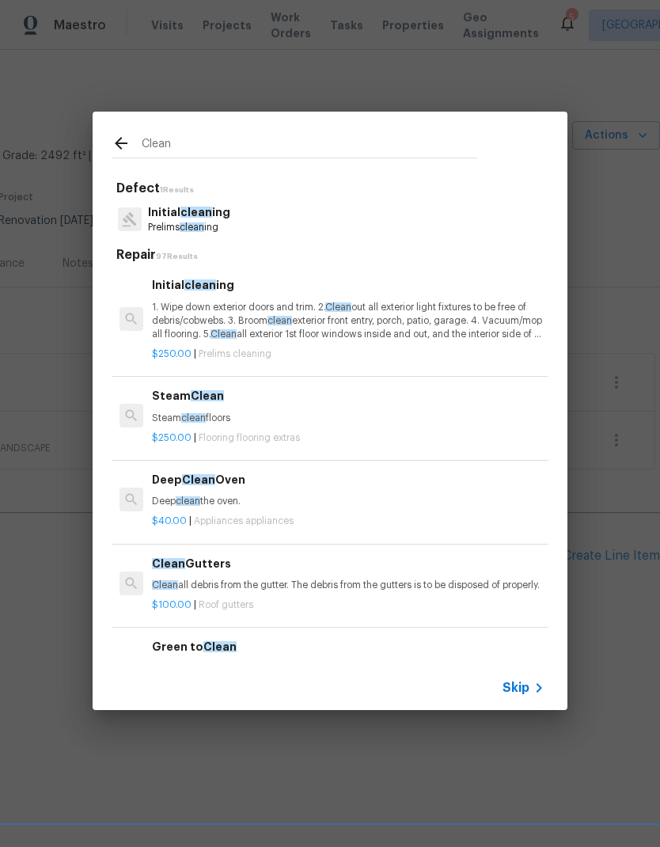
click at [186, 311] on p "1. Wipe down exterior doors and trim. 2. Clean out all exterior light fixtures …" at bounding box center [348, 321] width 393 height 40
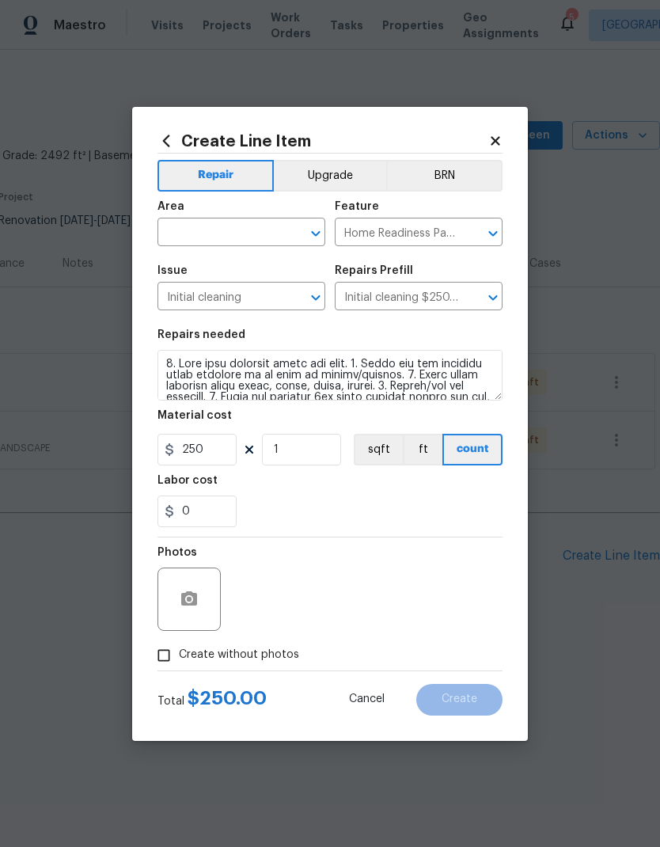
click at [180, 227] on input "text" at bounding box center [218, 234] width 123 height 25
click at [174, 297] on li "Interior Overall" at bounding box center [241, 295] width 168 height 26
type input "Interior Overall"
click at [474, 499] on div "0" at bounding box center [329, 511] width 345 height 32
click at [165, 658] on input "Create without photos" at bounding box center [164, 655] width 30 height 30
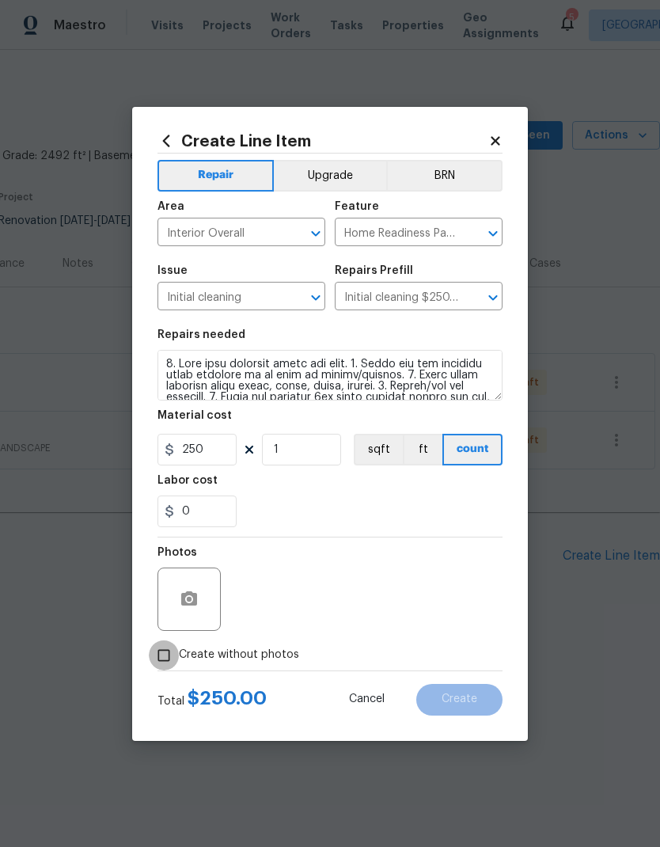
checkbox input "true"
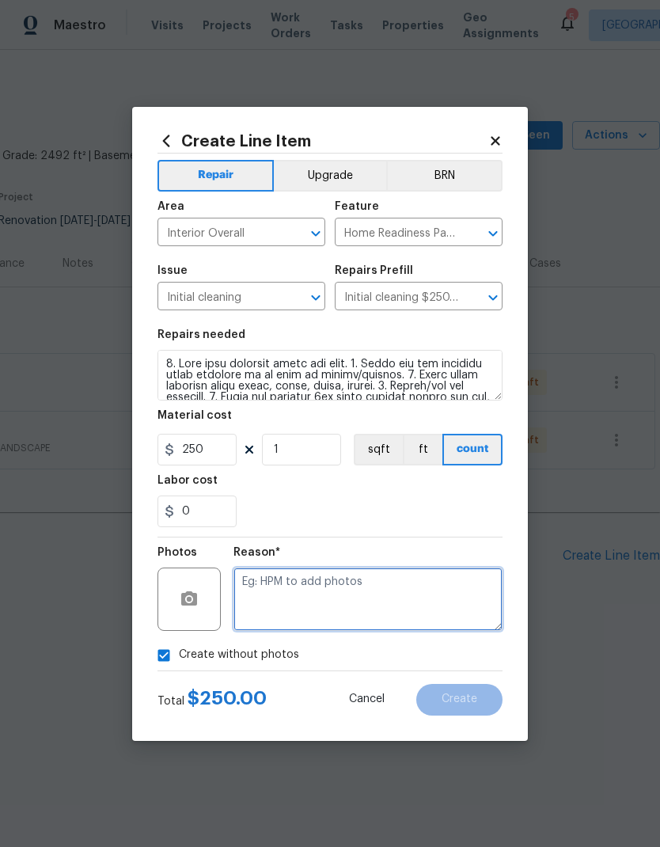
click at [461, 592] on textarea at bounding box center [367, 598] width 269 height 63
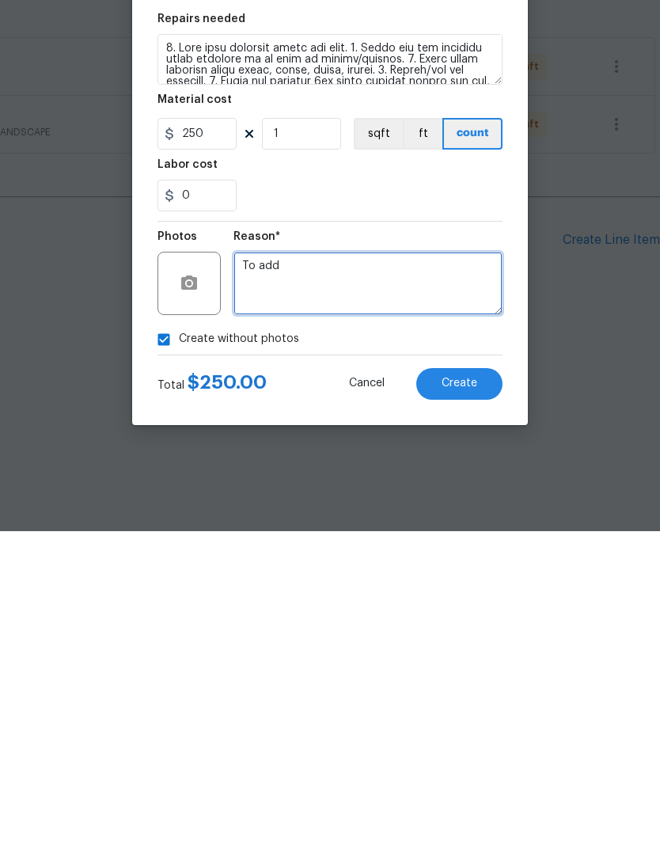
type textarea "To add"
click at [480, 684] on button "Create" at bounding box center [459, 700] width 86 height 32
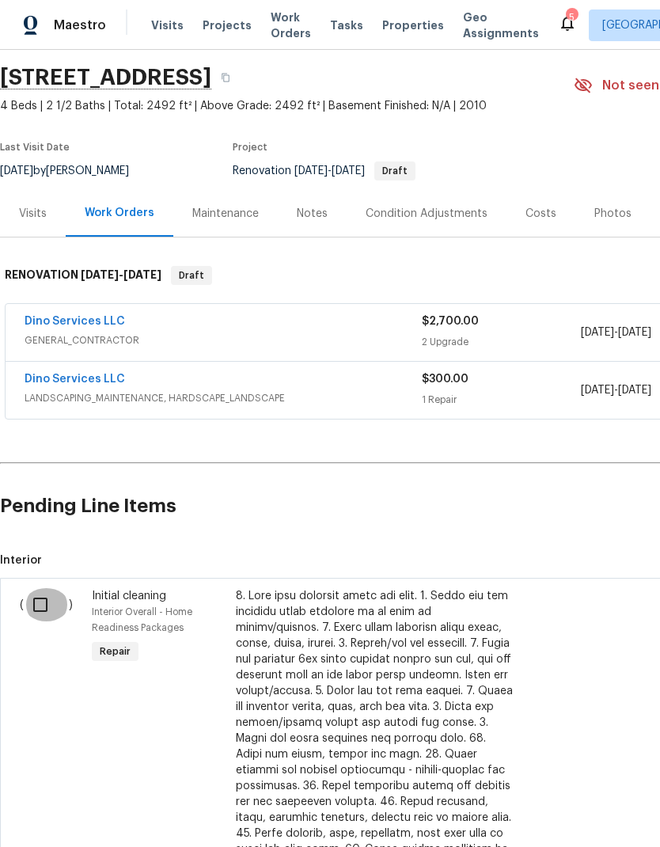
scroll to position [50, 0]
click at [51, 605] on input "checkbox" at bounding box center [46, 604] width 45 height 33
checkbox input "true"
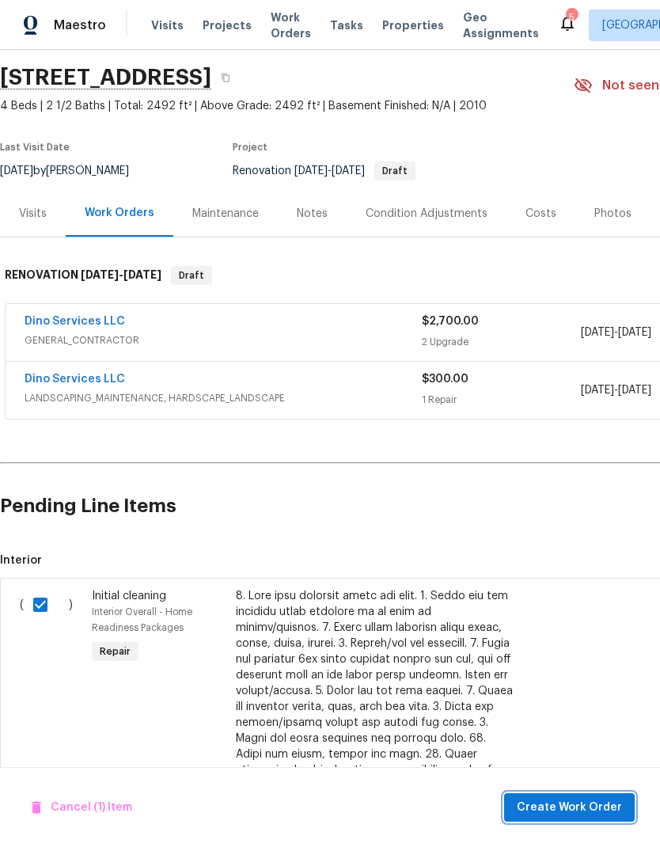
click at [567, 814] on span "Create Work Order" at bounding box center [569, 808] width 105 height 20
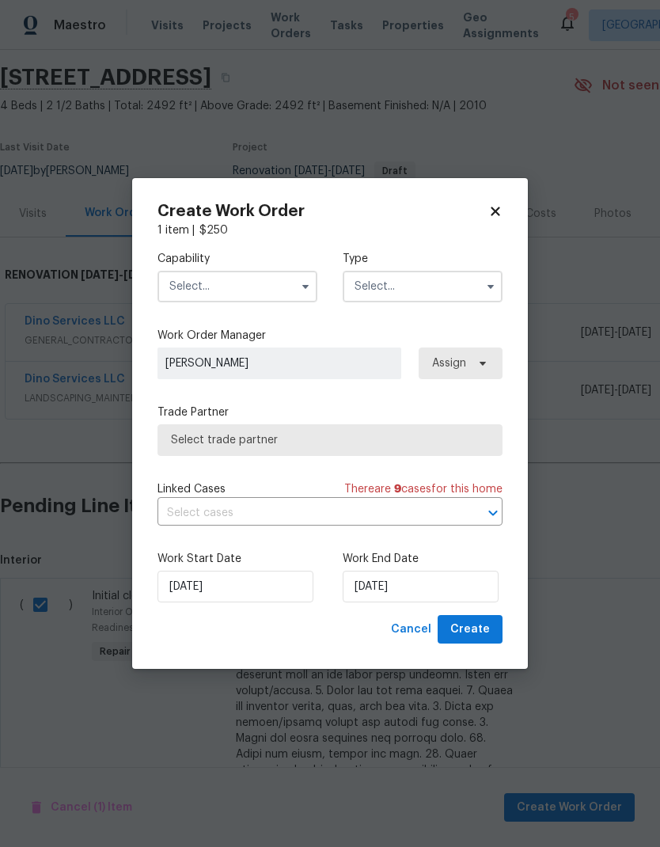
click at [260, 297] on input "text" at bounding box center [237, 287] width 160 height 32
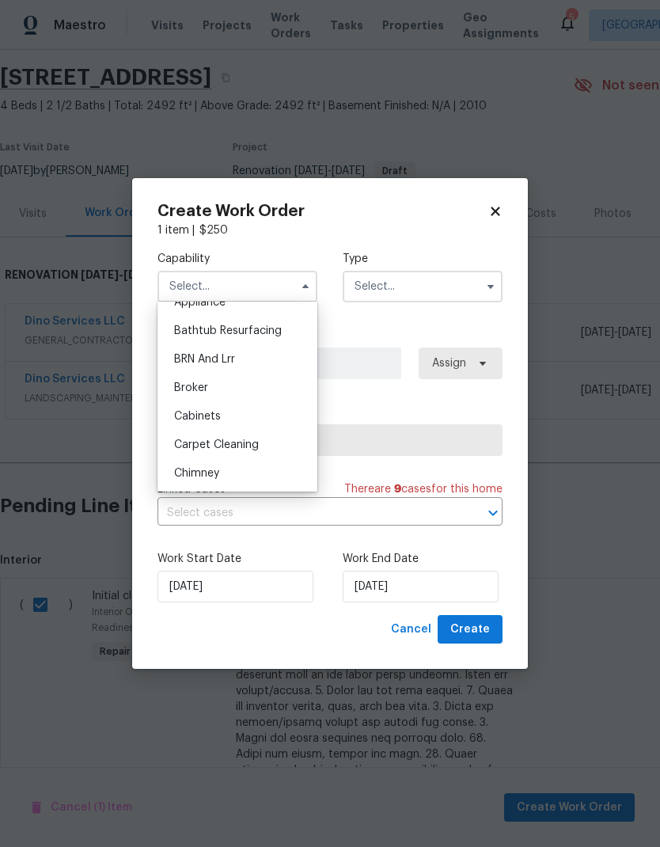
scroll to position [73, 0]
click at [267, 480] on div "Cleaning" at bounding box center [237, 475] width 152 height 28
type input "Cleaning"
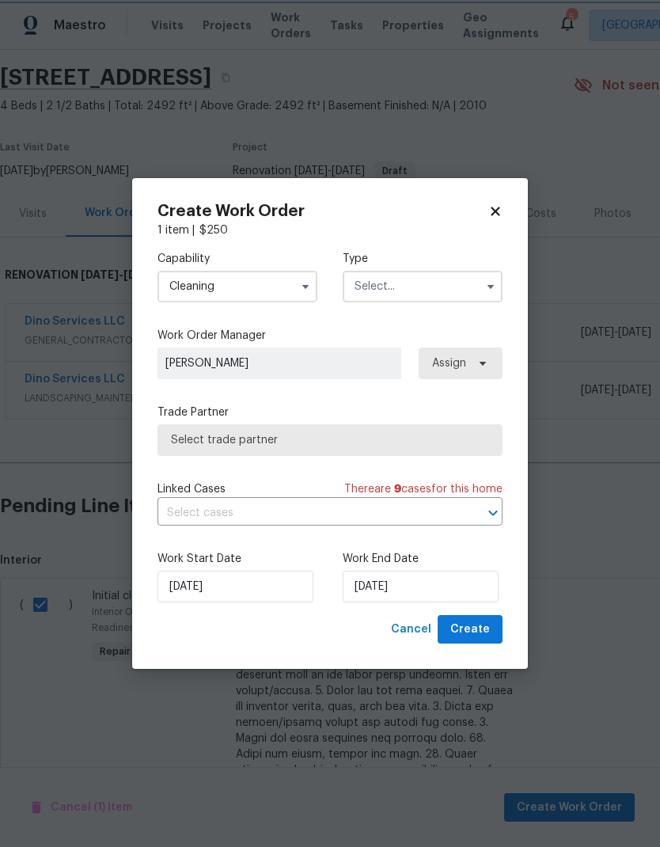
scroll to position [103, 0]
click at [485, 288] on icon "button" at bounding box center [490, 286] width 13 height 13
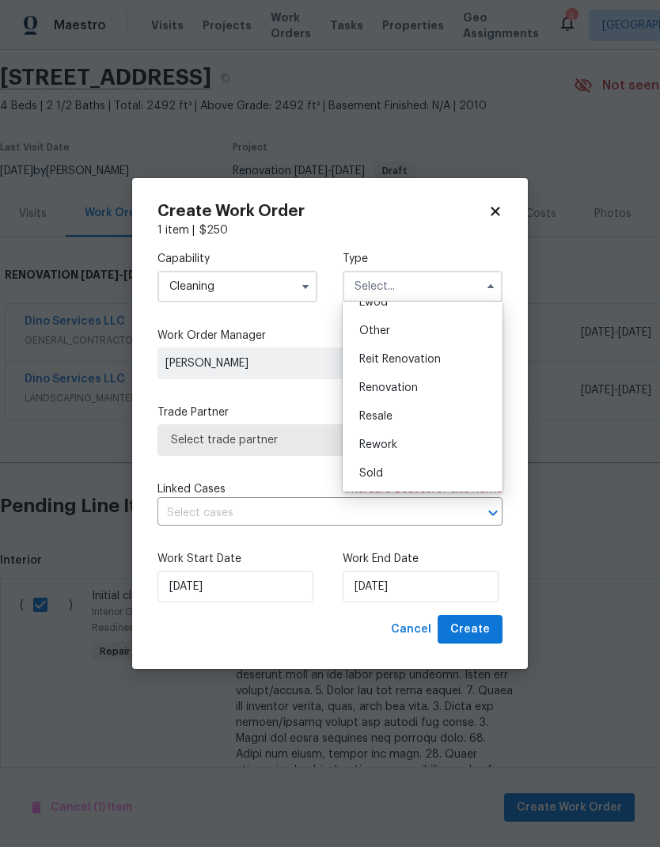
scroll to position [188, 0]
click at [436, 387] on div "Renovation" at bounding box center [423, 388] width 152 height 28
type input "Renovation"
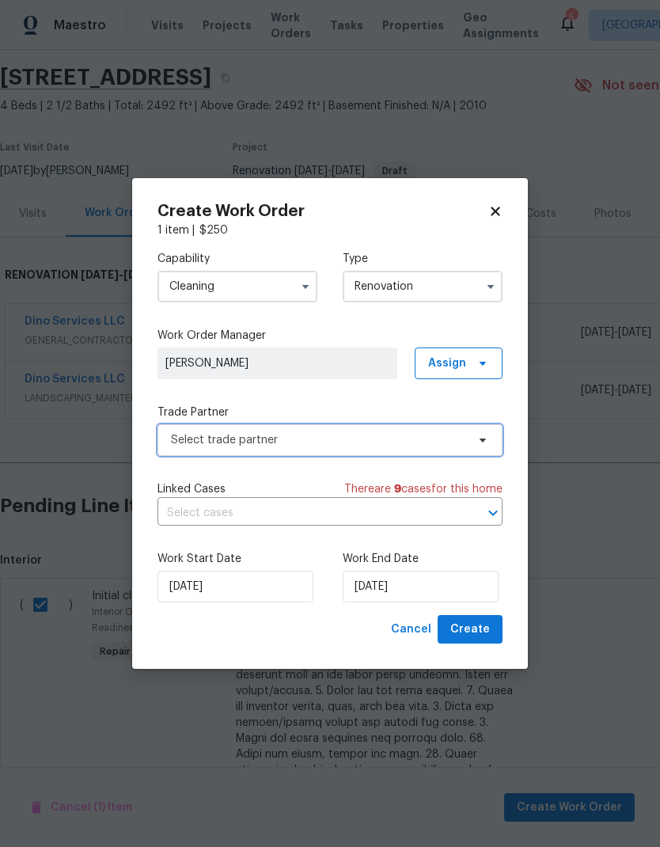
click at [400, 444] on span "Select trade partner" at bounding box center [318, 440] width 295 height 16
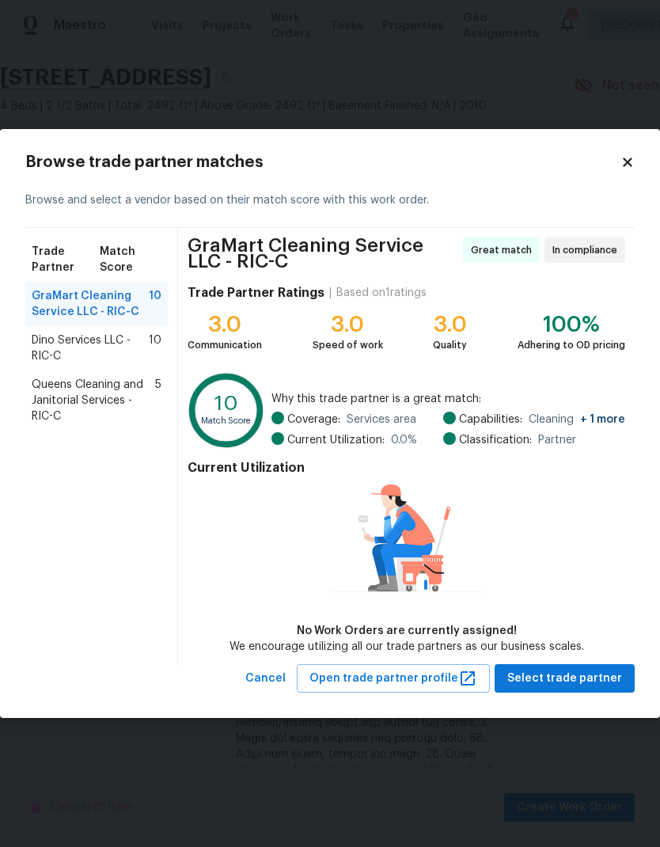
click at [131, 345] on span "Dino Services LLC - RIC-C" at bounding box center [90, 348] width 117 height 32
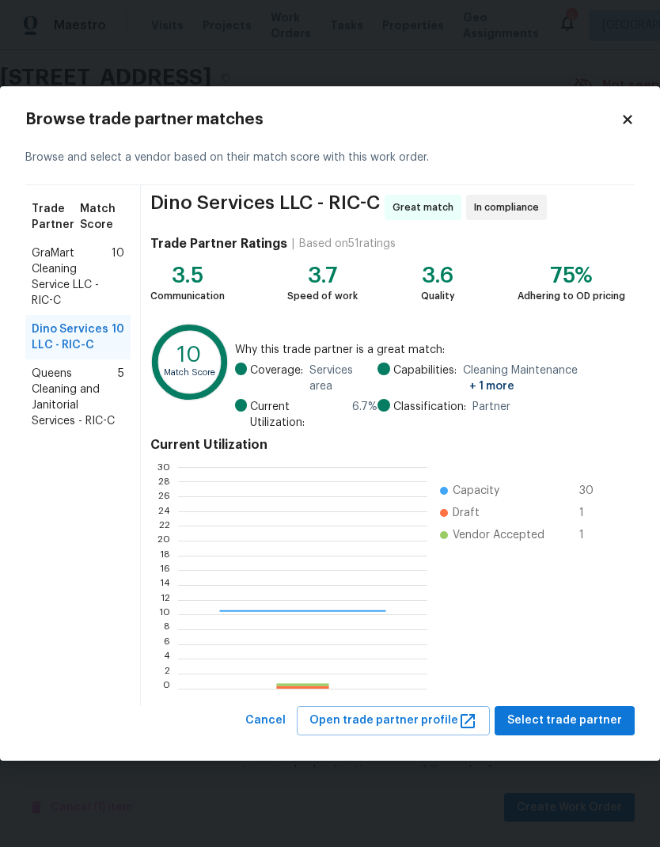
scroll to position [222, 249]
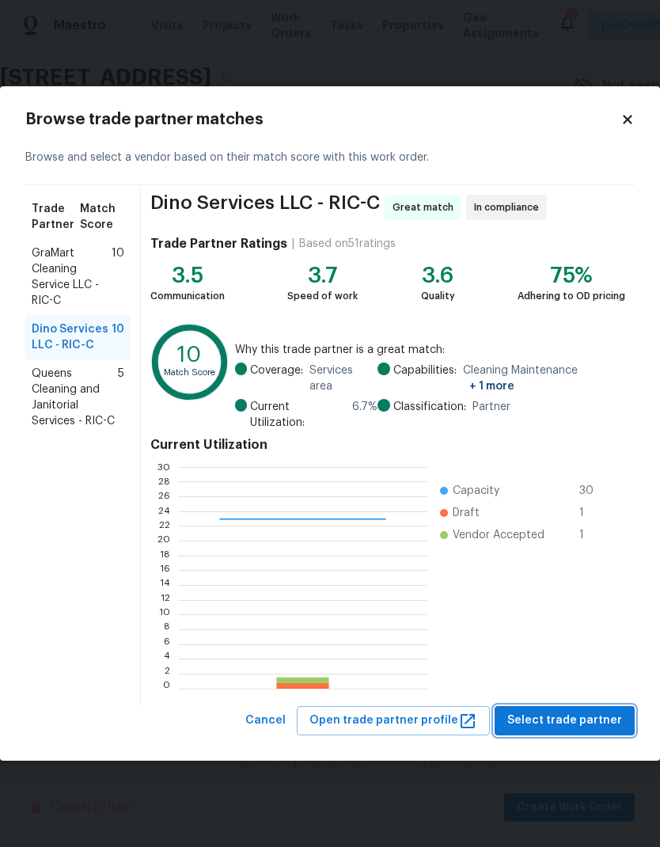
click at [575, 722] on span "Select trade partner" at bounding box center [564, 721] width 115 height 20
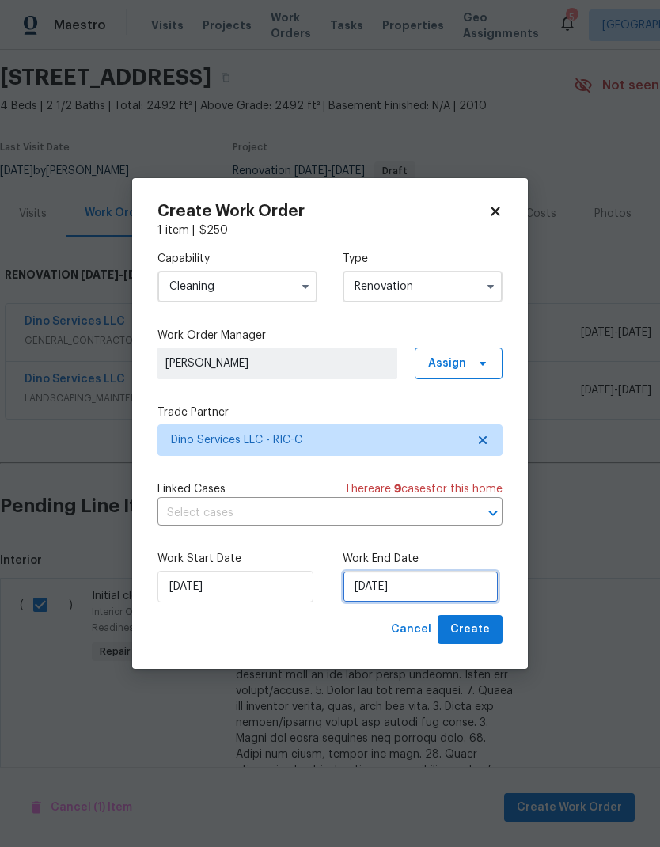
click at [396, 589] on input "[DATE]" at bounding box center [421, 587] width 156 height 32
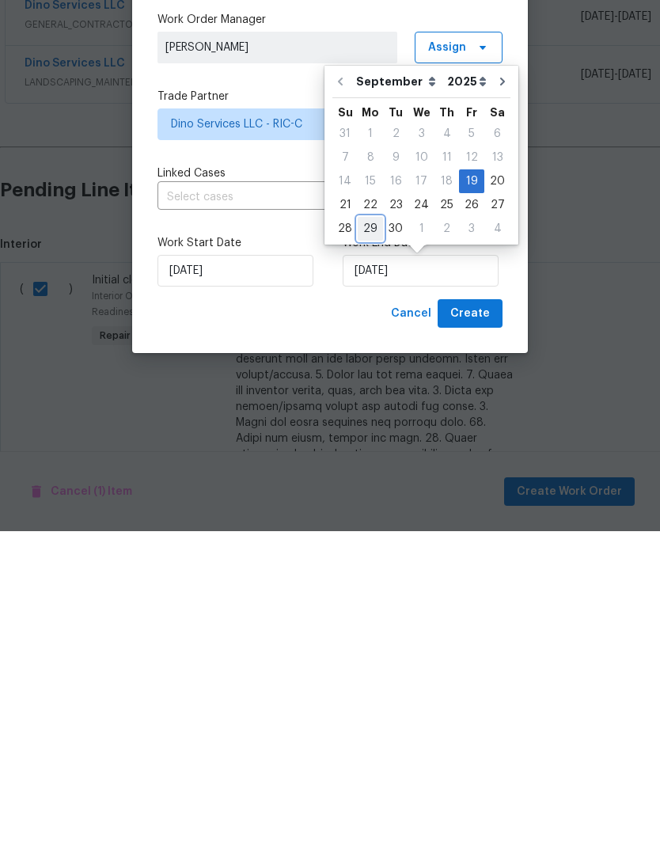
click at [378, 533] on div "29" at bounding box center [370, 544] width 25 height 22
type input "9/29/2025"
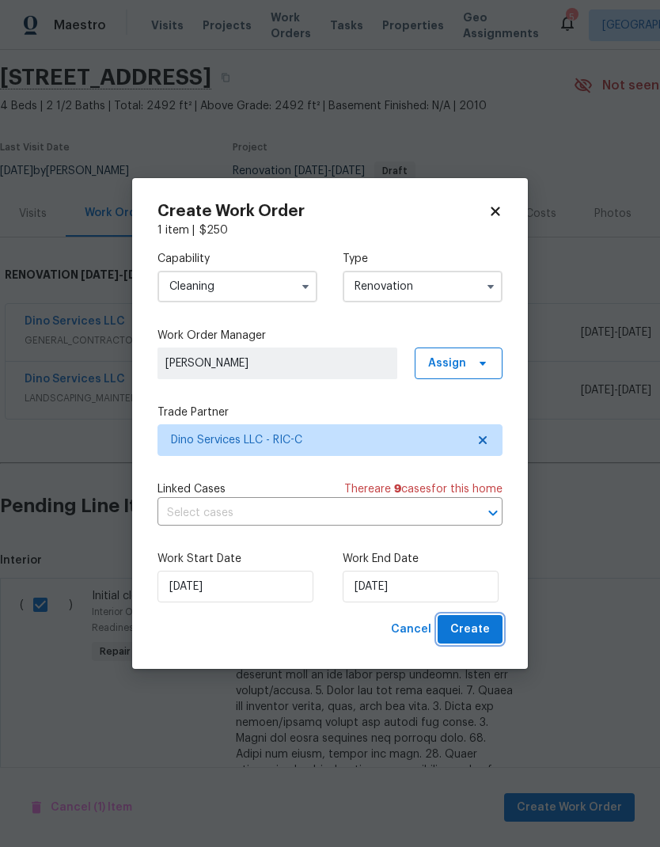
click at [470, 640] on button "Create" at bounding box center [470, 629] width 65 height 29
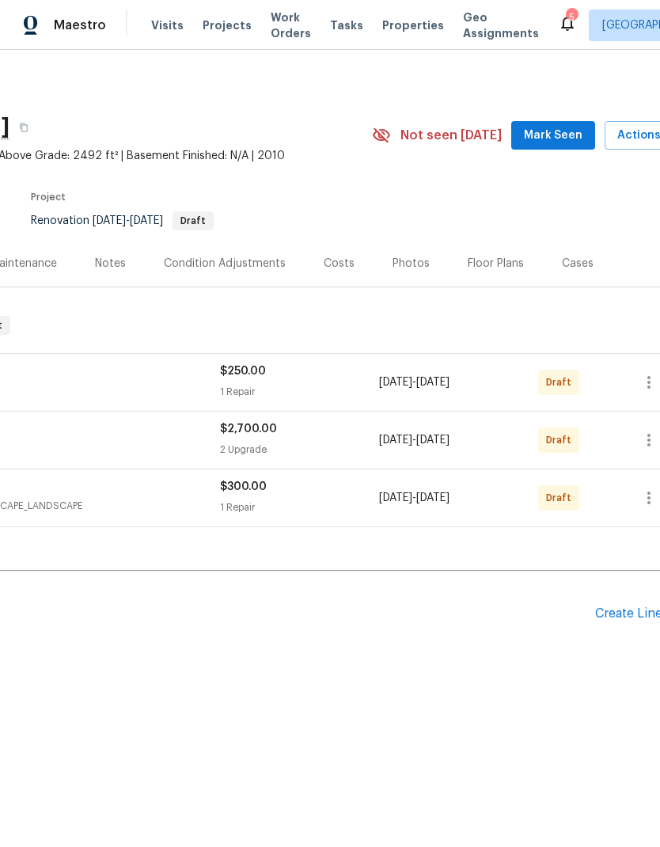
scroll to position [0, 196]
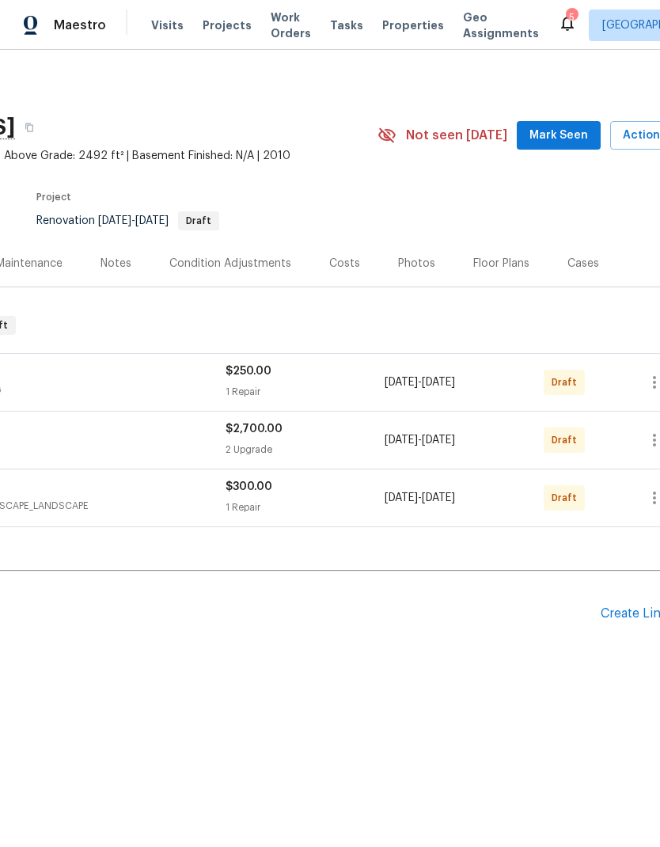
click at [634, 621] on div "Create Line Item" at bounding box center [649, 613] width 97 height 15
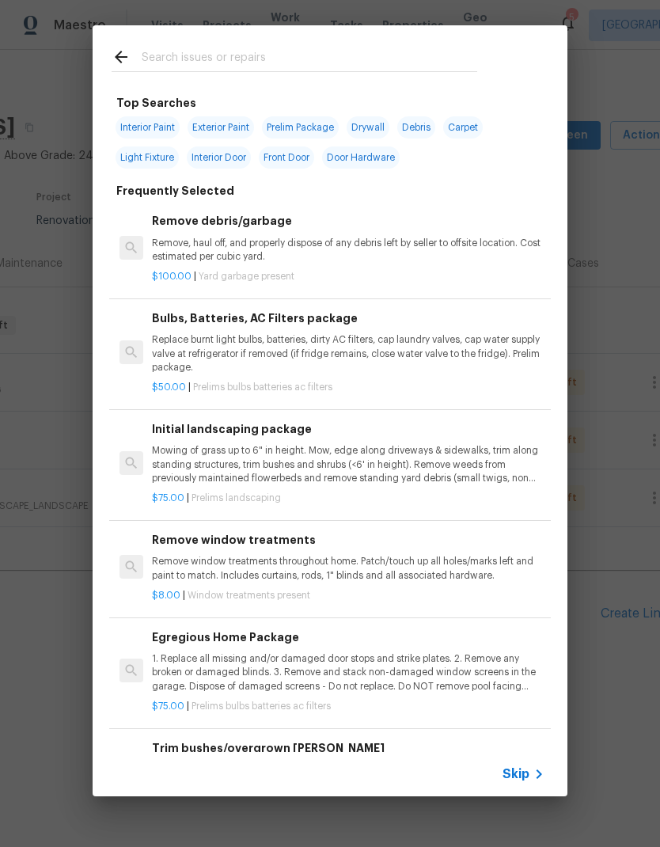
click at [345, 50] on input "text" at bounding box center [310, 59] width 336 height 24
type input "Flo"
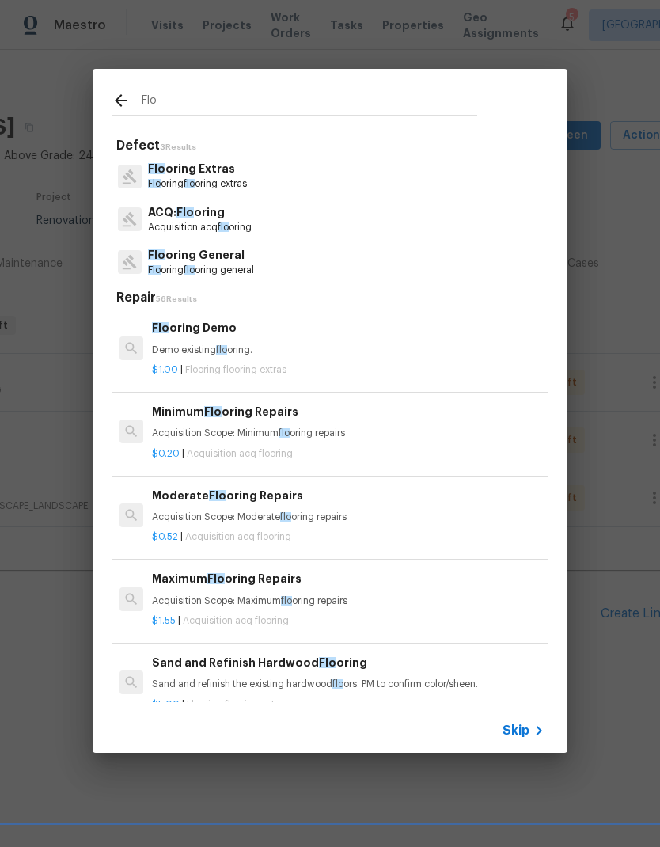
click at [254, 251] on p "Flo oring General" at bounding box center [201, 255] width 106 height 17
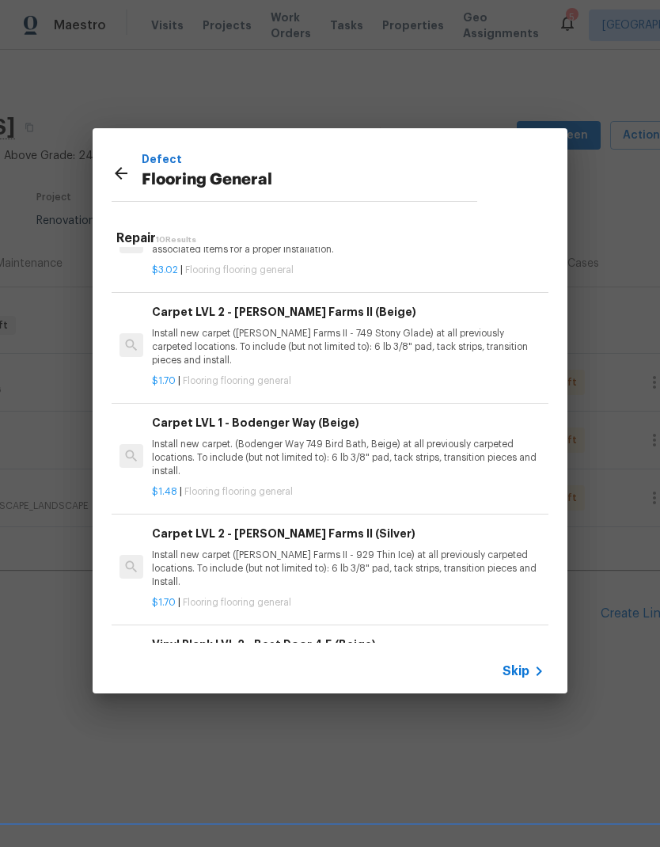
scroll to position [445, 0]
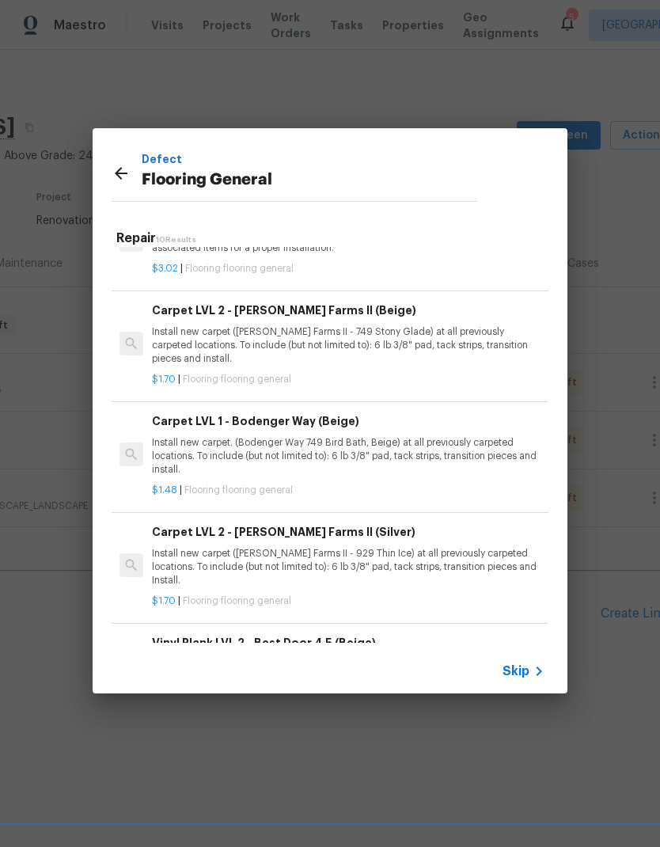
click at [451, 553] on p "Install new carpet (Abshire Farms II - 929 Thin Ice) at all previously carpeted…" at bounding box center [348, 567] width 393 height 40
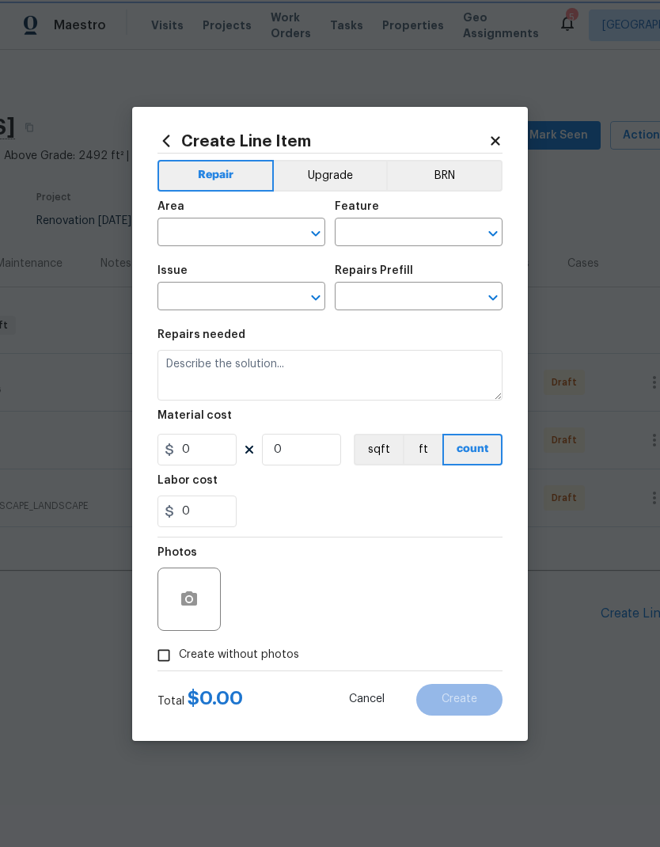
type input "Overall Flooring"
type input "Flooring General"
type input "Carpet LVL 2 - Abshire Farms II (Silver) $1.70"
type textarea "Install new carpet (Abshire Farms II - 929 Thin Ice) at all previously carpeted…"
type input "1.7"
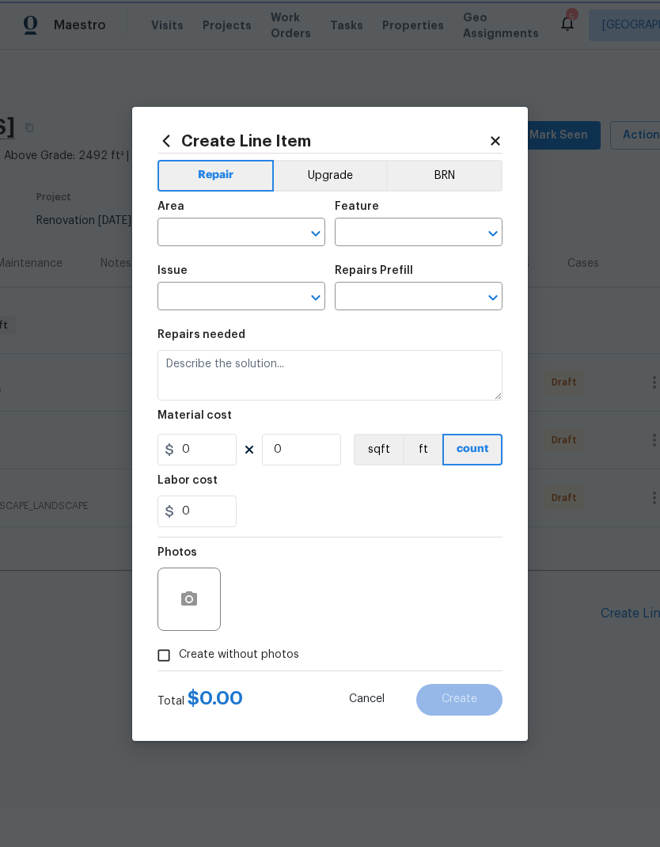
type input "1"
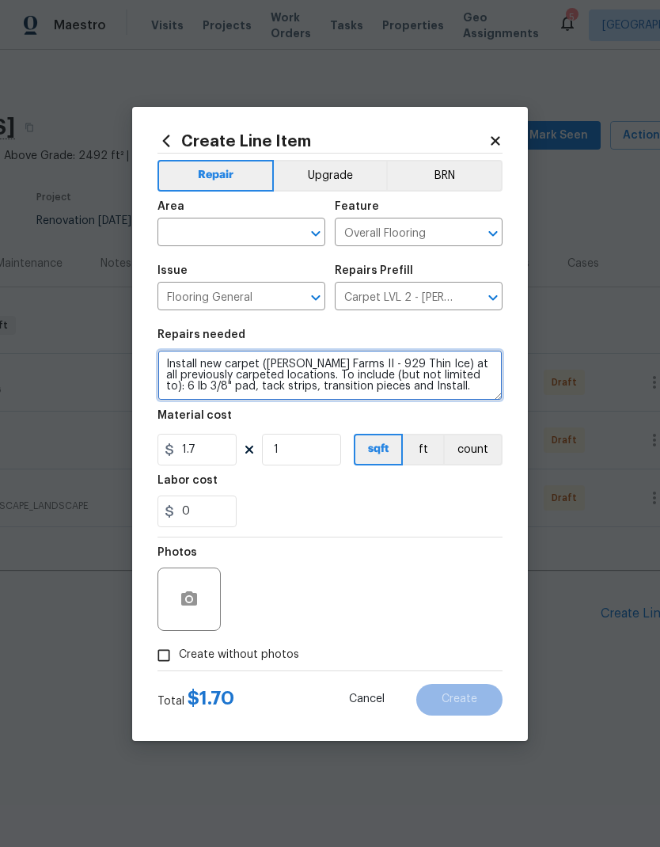
click at [286, 369] on textarea "Install new carpet (Abshire Farms II - 929 Thin Ice) at all previously carpeted…" at bounding box center [329, 375] width 345 height 51
click at [301, 365] on textarea "Install new carpet (Abshire Farms II - 929 Thin Ice) at all previously carpeted…" at bounding box center [329, 375] width 345 height 51
click at [362, 385] on textarea "Install new carpet (Abshire Farms II - 929 Thin Ice) at all previously carpeted…" at bounding box center [329, 375] width 345 height 51
click at [362, 384] on textarea "Install new carpet (Abshire Farms II - 929 Thin Ice) at all previously carpeted…" at bounding box center [329, 375] width 345 height 51
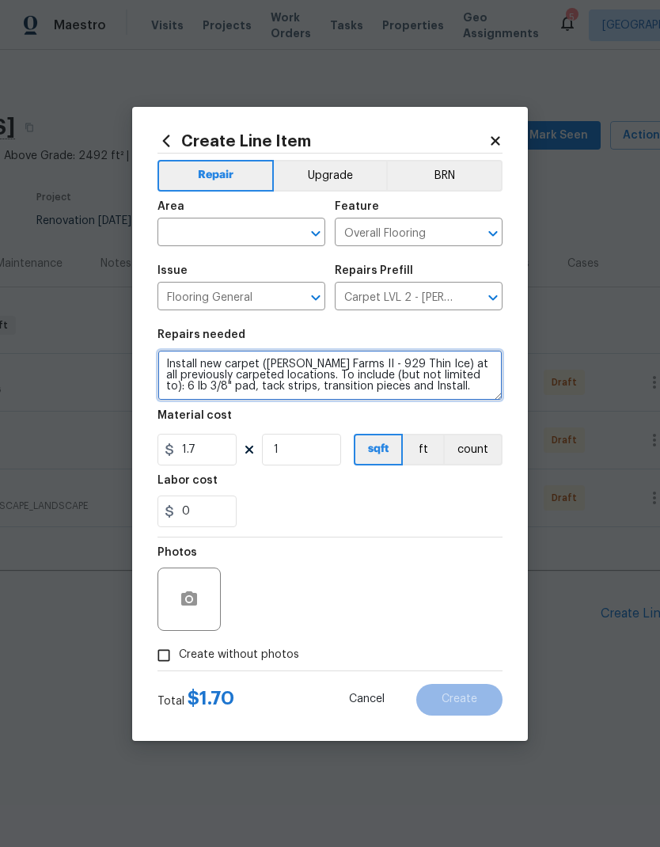
click at [358, 370] on textarea "Install new carpet (Abshire Farms II - 929 Thin Ice) at all previously carpeted…" at bounding box center [329, 375] width 345 height 51
type textarea "Install new carpet on second floor, including closet and primary bedroom. Pleas…"
click at [373, 505] on div "0" at bounding box center [329, 511] width 345 height 32
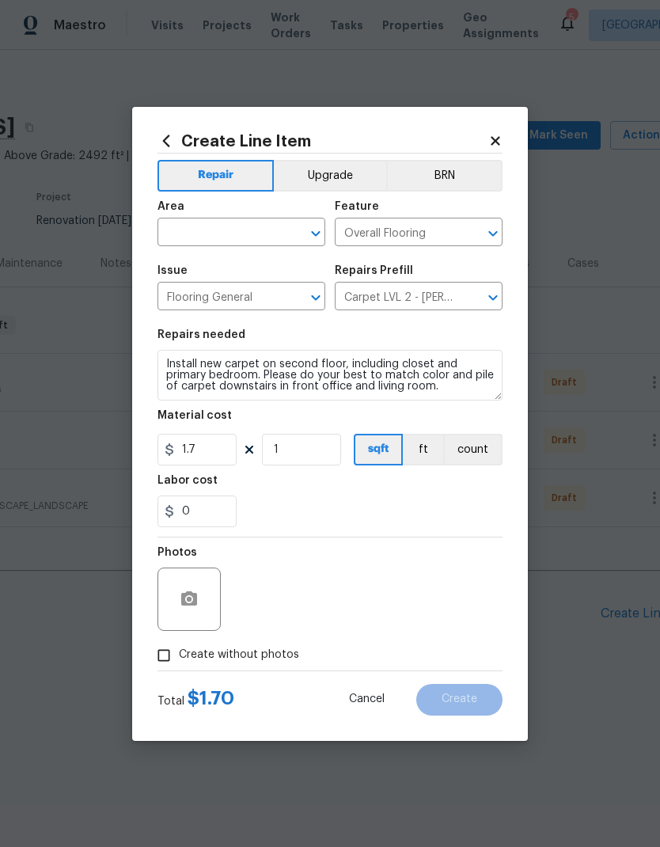
click at [307, 238] on icon "Open" at bounding box center [315, 233] width 19 height 19
click at [275, 298] on li "Interior Overall" at bounding box center [241, 295] width 168 height 26
type input "Interior Overall"
click at [390, 507] on div "0" at bounding box center [329, 511] width 345 height 32
click at [170, 658] on input "Create without photos" at bounding box center [164, 655] width 30 height 30
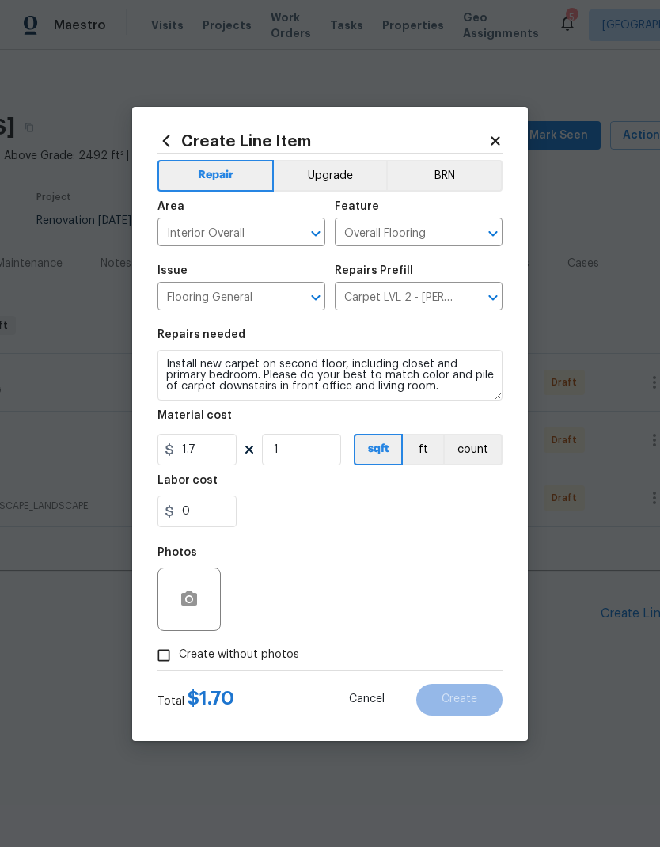
checkbox input "true"
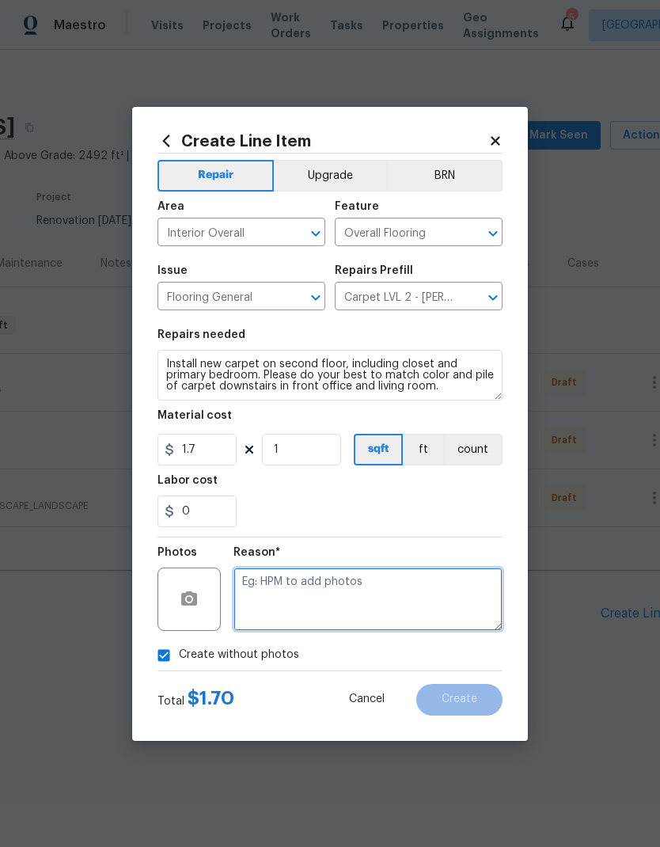
click at [388, 579] on textarea at bounding box center [367, 598] width 269 height 63
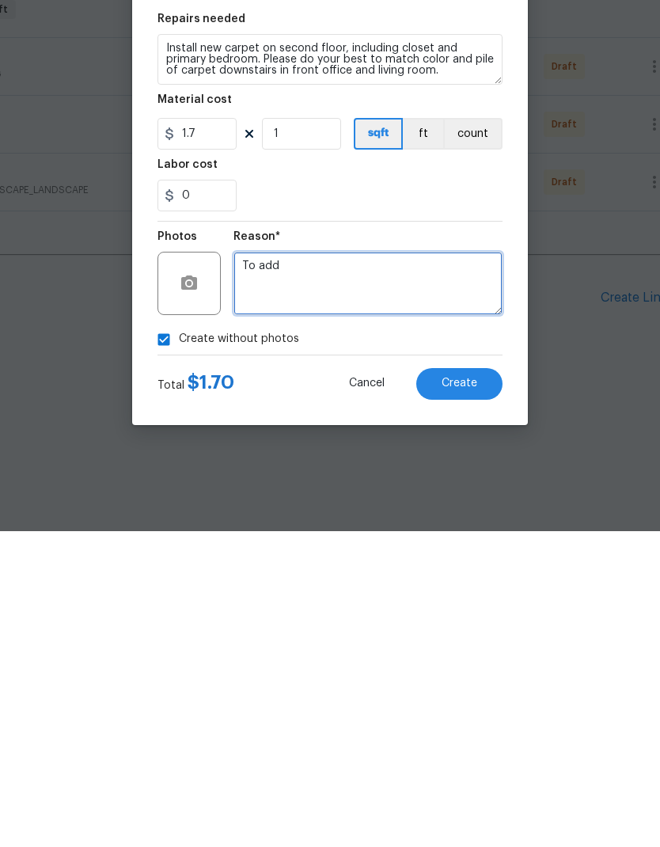
type textarea "To add"
click at [481, 684] on button "Create" at bounding box center [459, 700] width 86 height 32
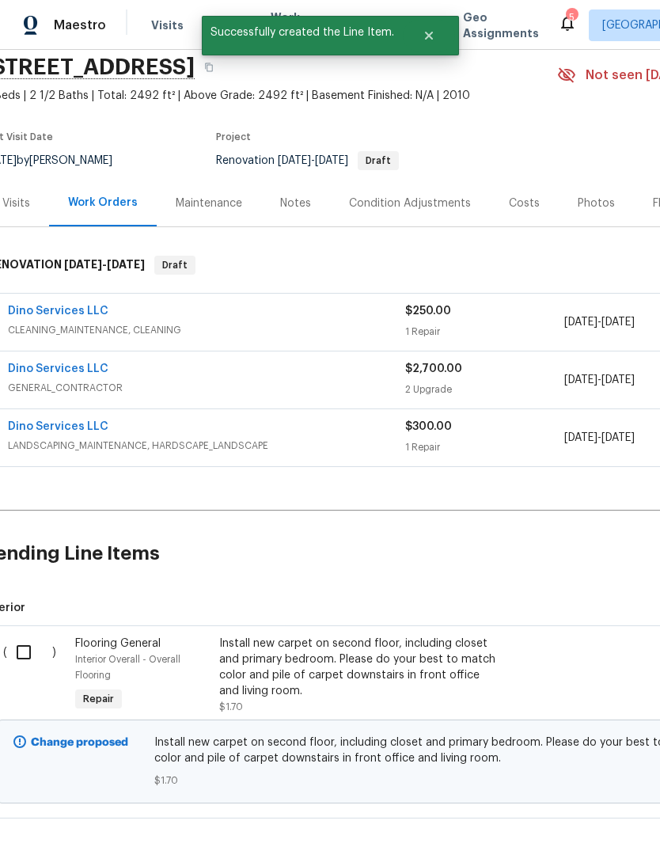
scroll to position [60, 13]
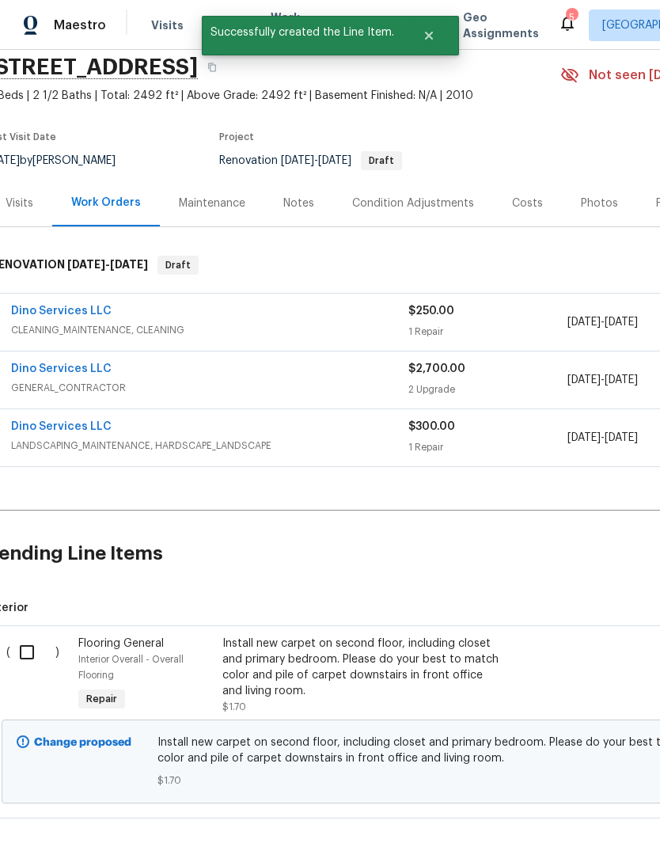
click at [46, 651] on input "checkbox" at bounding box center [32, 652] width 45 height 33
checkbox input "true"
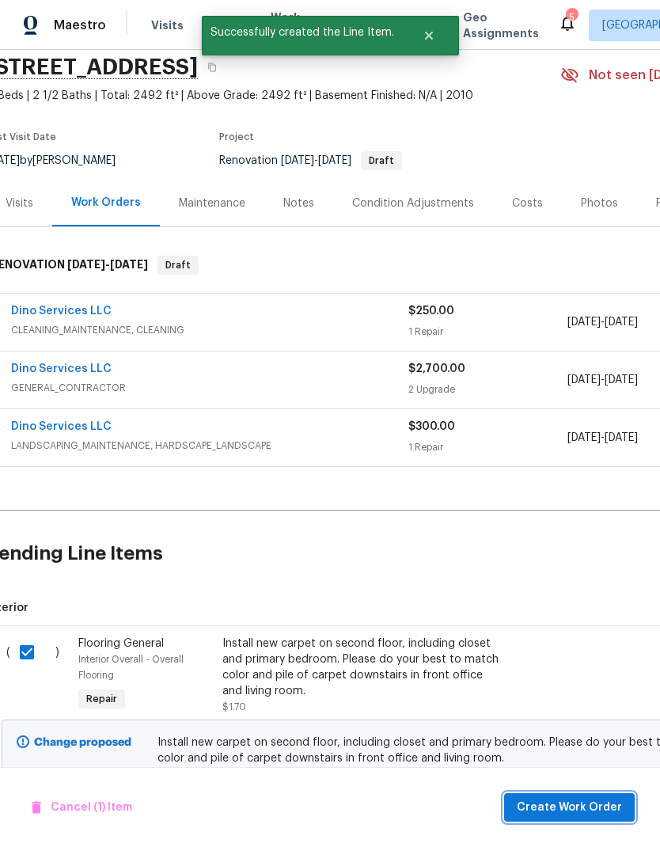
click at [567, 814] on span "Create Work Order" at bounding box center [569, 808] width 105 height 20
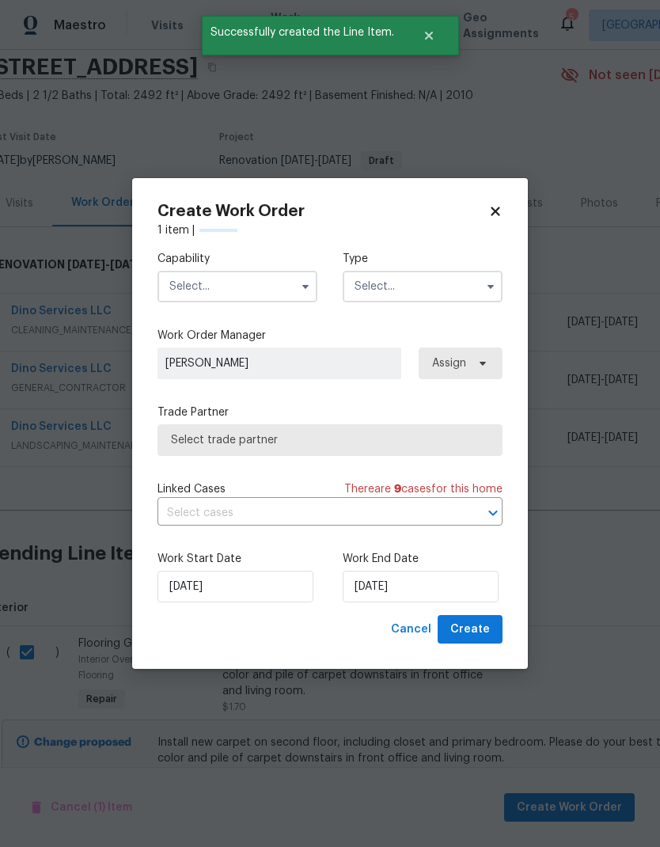
click at [290, 290] on input "text" at bounding box center [237, 287] width 160 height 32
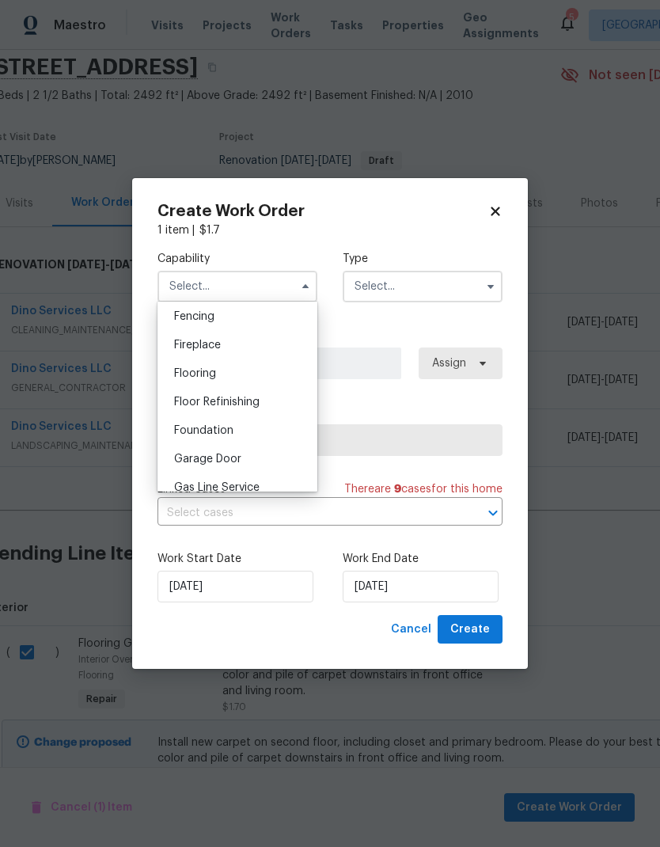
scroll to position [556, 0]
click at [273, 376] on div "Flooring" at bounding box center [237, 377] width 152 height 28
type input "Flooring"
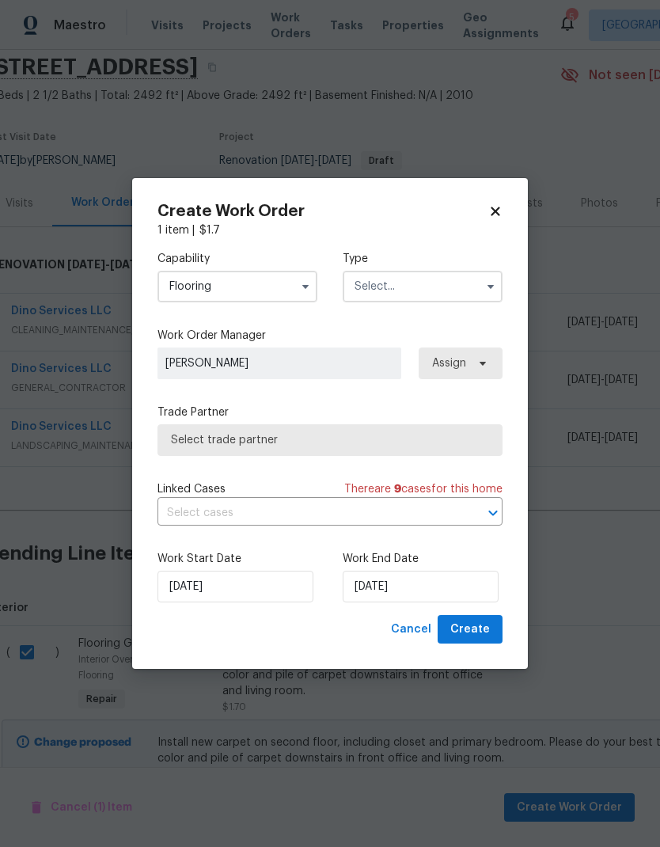
click at [488, 285] on icon "button" at bounding box center [491, 287] width 6 height 4
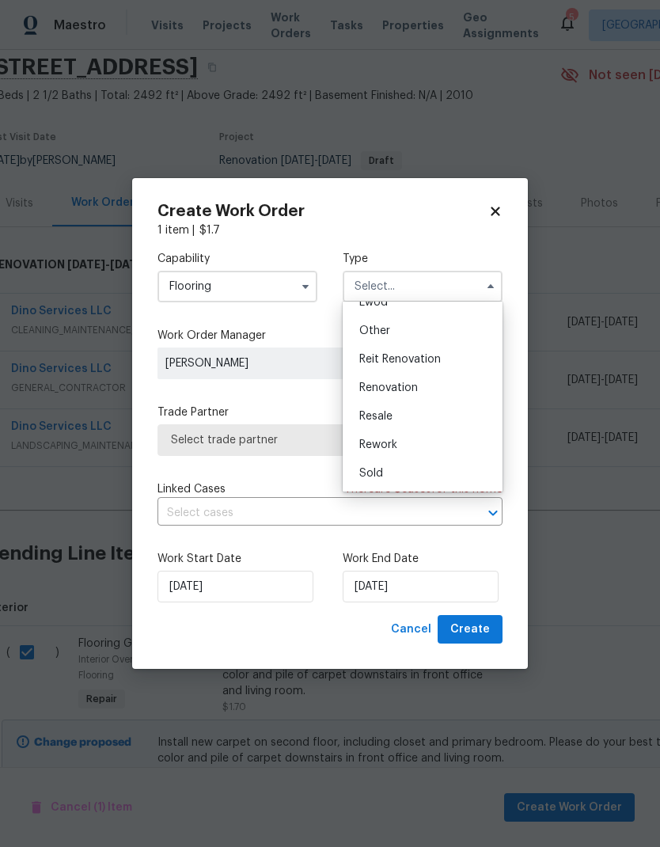
scroll to position [188, 0]
click at [440, 387] on div "Renovation" at bounding box center [423, 388] width 152 height 28
type input "Renovation"
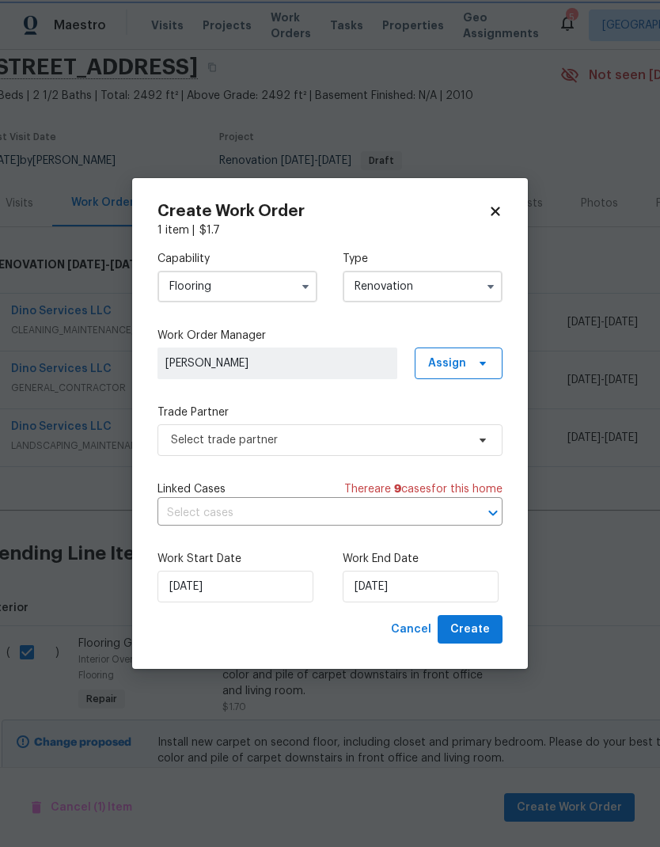
scroll to position [0, 0]
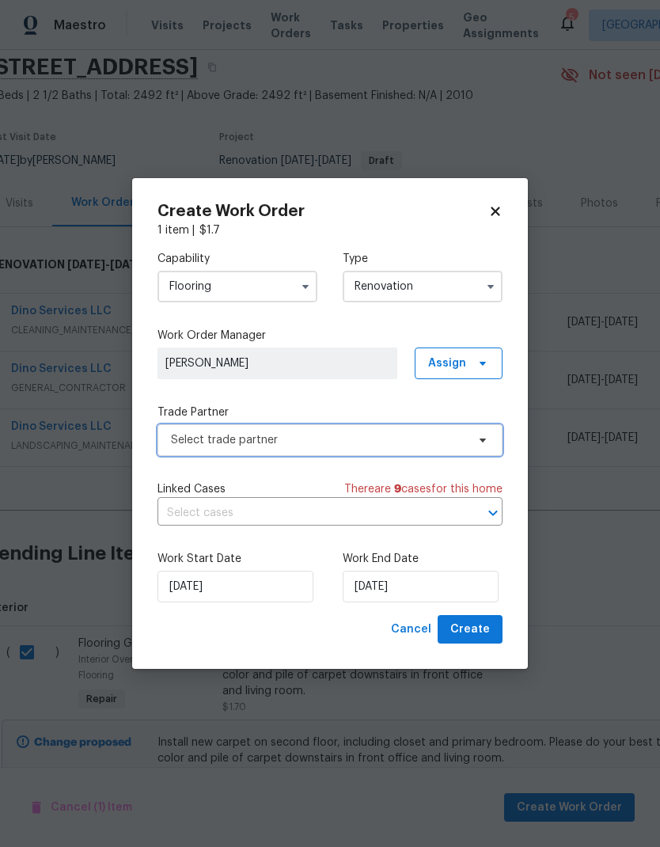
click at [366, 444] on span "Select trade partner" at bounding box center [318, 440] width 295 height 16
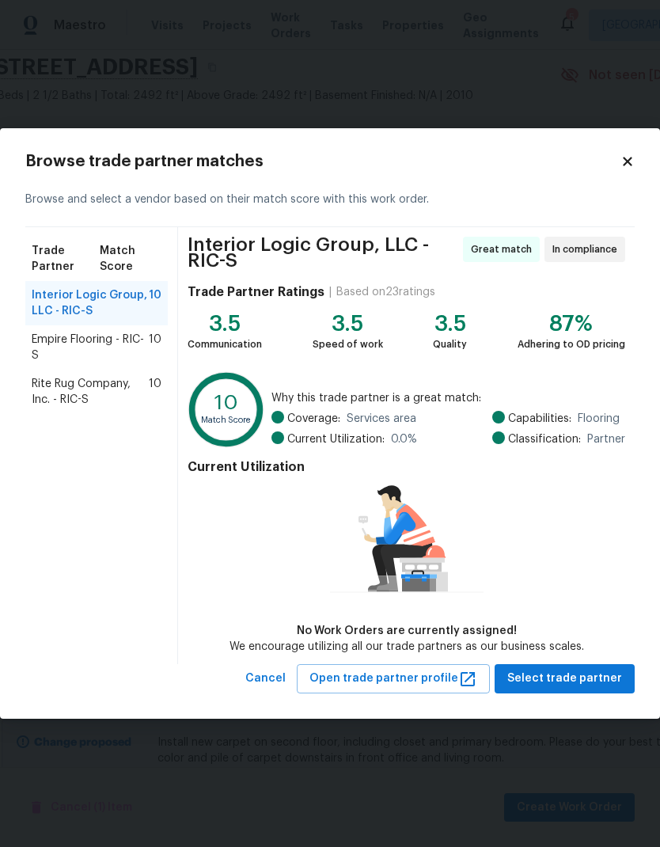
click at [116, 393] on span "Rite Rug Company, Inc. - RIC-S" at bounding box center [90, 392] width 117 height 32
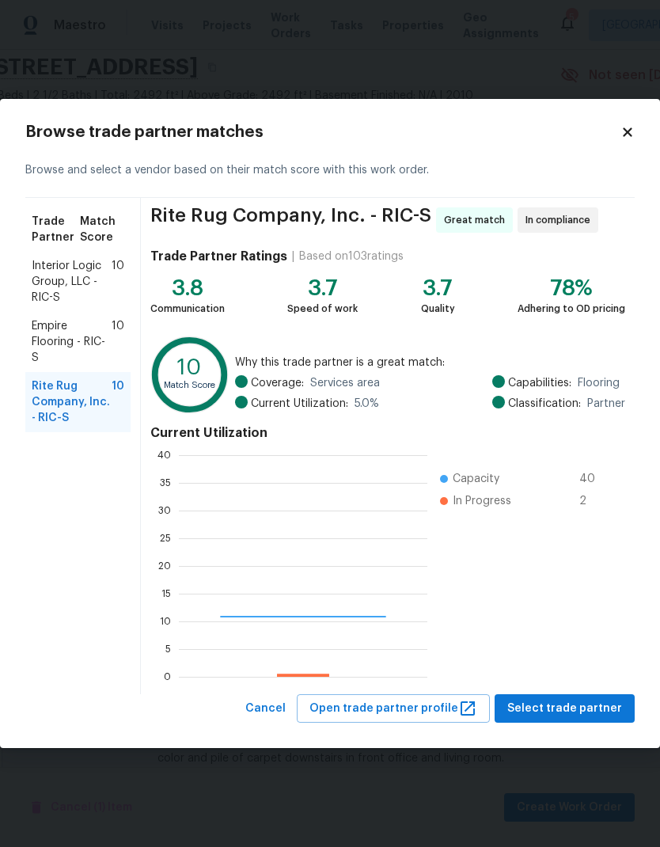
scroll to position [222, 249]
click at [587, 715] on span "Select trade partner" at bounding box center [564, 709] width 115 height 20
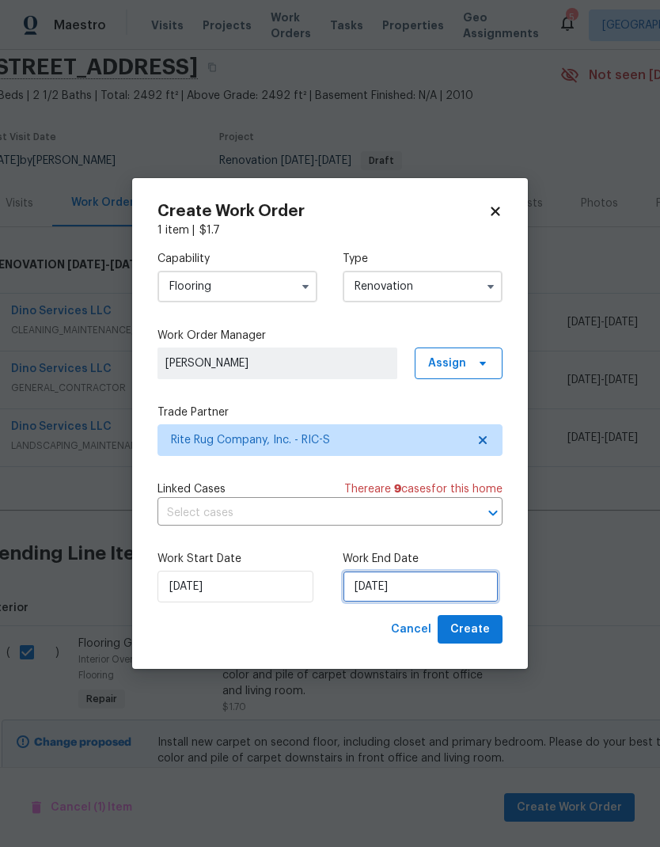
click at [409, 591] on input "[DATE]" at bounding box center [421, 587] width 156 height 32
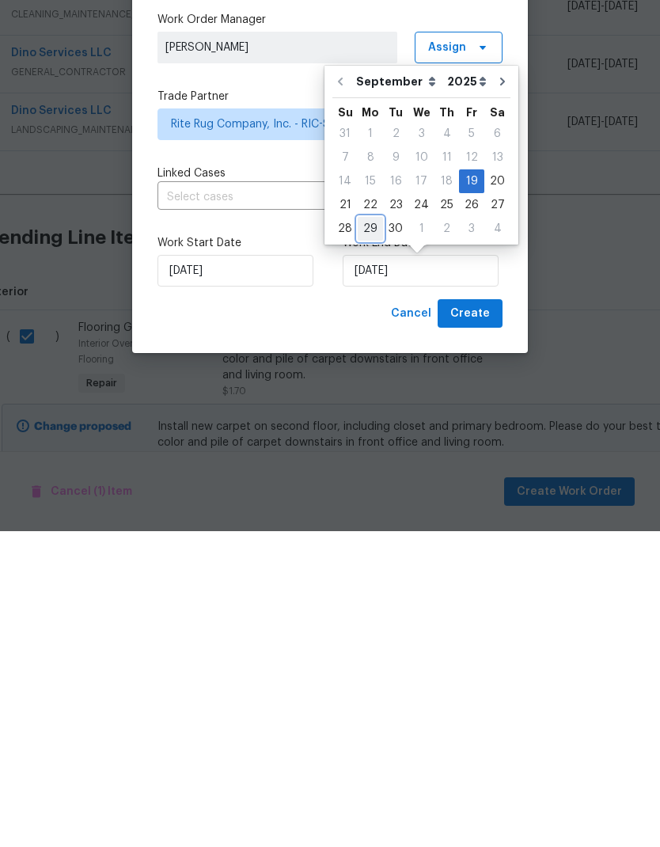
click at [375, 533] on div "29" at bounding box center [370, 544] width 25 height 22
type input "9/29/2025"
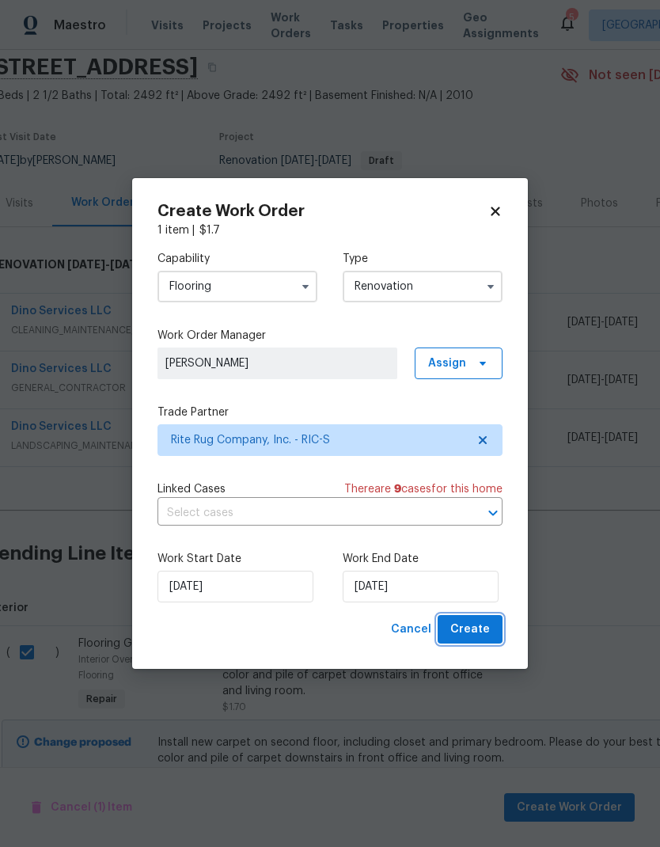
click at [484, 634] on span "Create" at bounding box center [470, 630] width 40 height 20
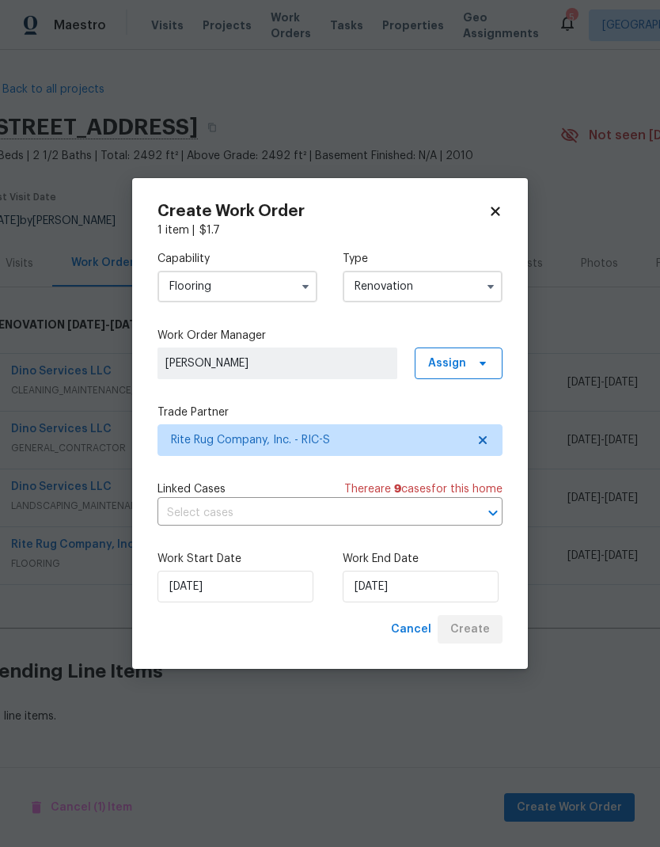
scroll to position [0, 13]
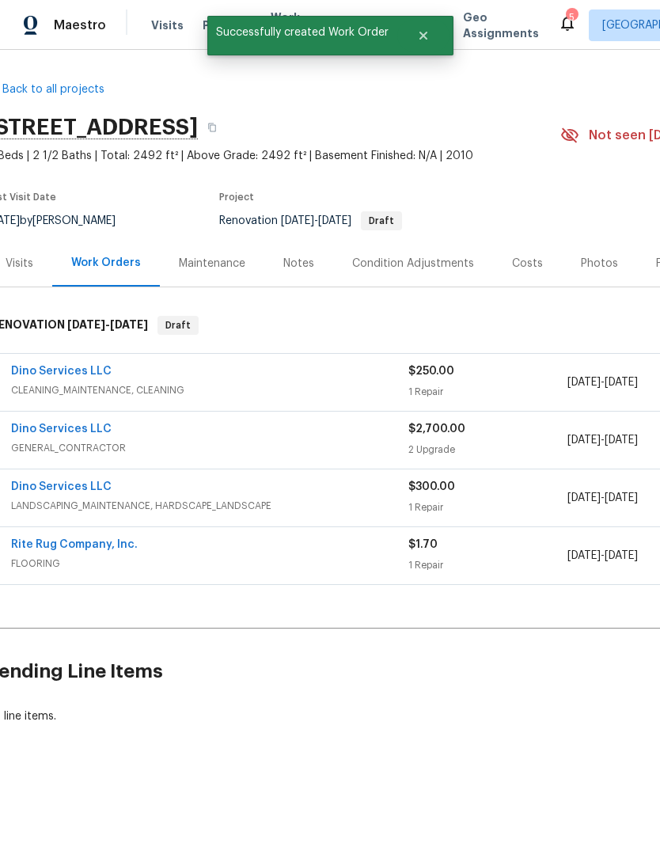
click at [439, 273] on div "Condition Adjustments" at bounding box center [413, 263] width 160 height 47
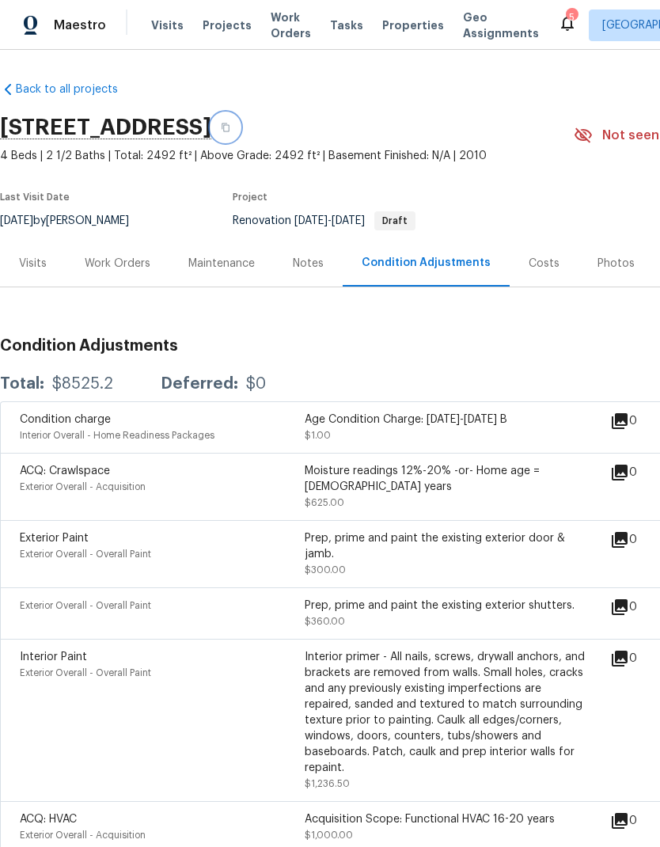
click at [230, 128] on icon "button" at bounding box center [225, 127] width 9 height 9
click at [135, 267] on div "Work Orders" at bounding box center [118, 264] width 66 height 16
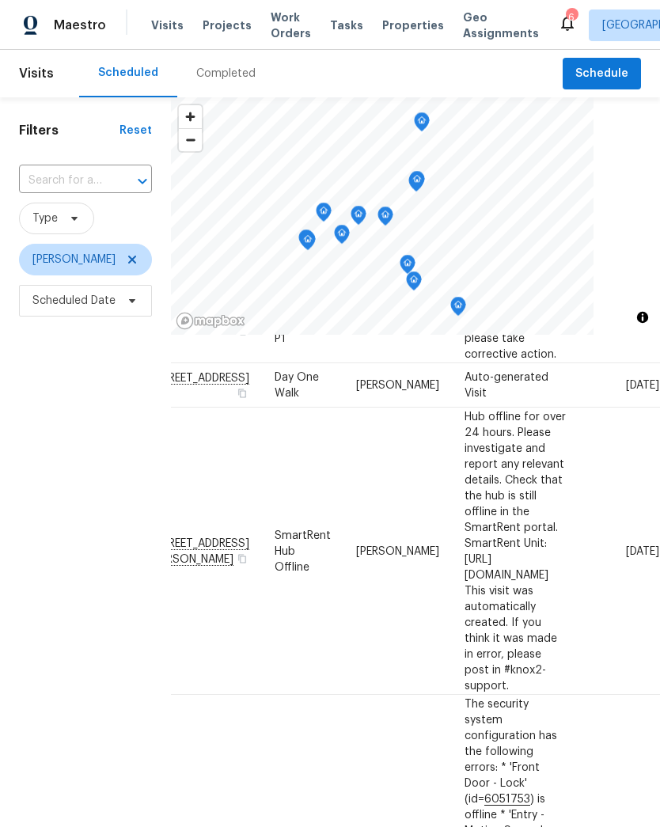
scroll to position [147, 159]
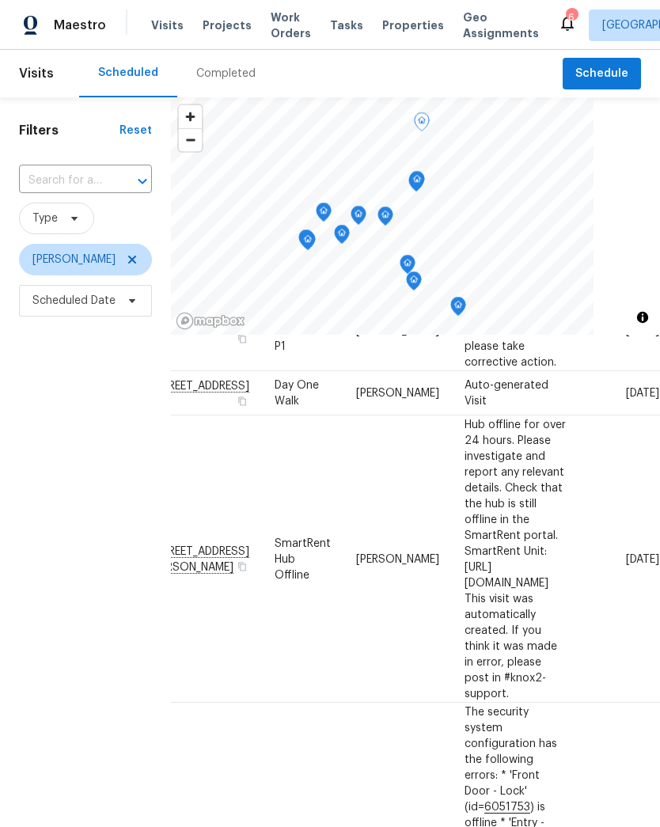
click at [0, 0] on icon at bounding box center [0, 0] width 0 height 0
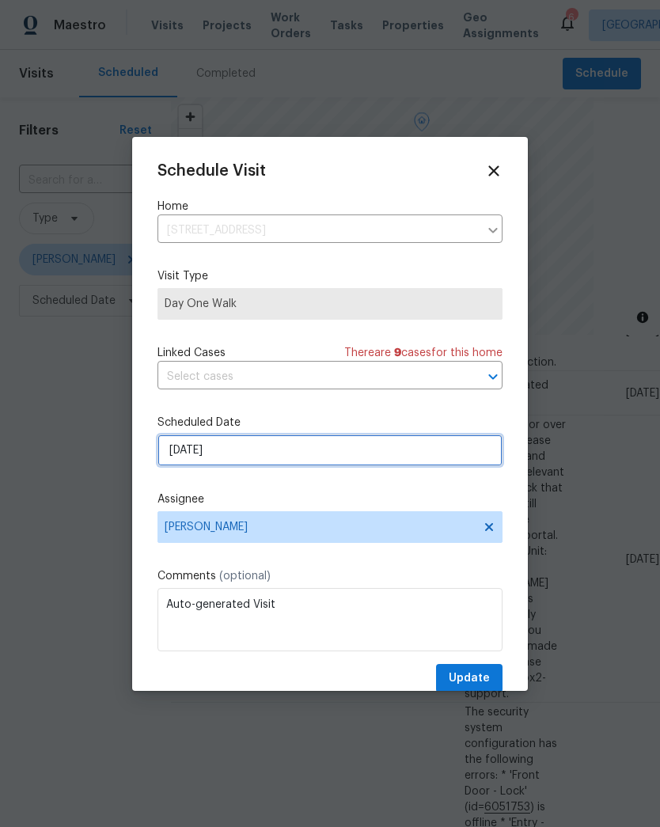
click at [231, 450] on input "[DATE]" at bounding box center [329, 451] width 345 height 32
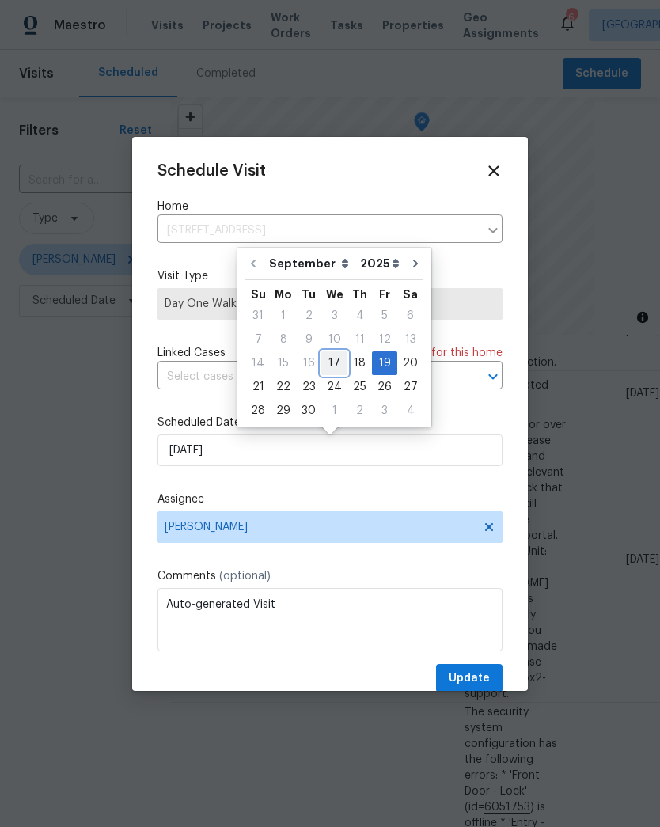
click at [338, 360] on div "17" at bounding box center [334, 363] width 26 height 22
type input "[DATE]"
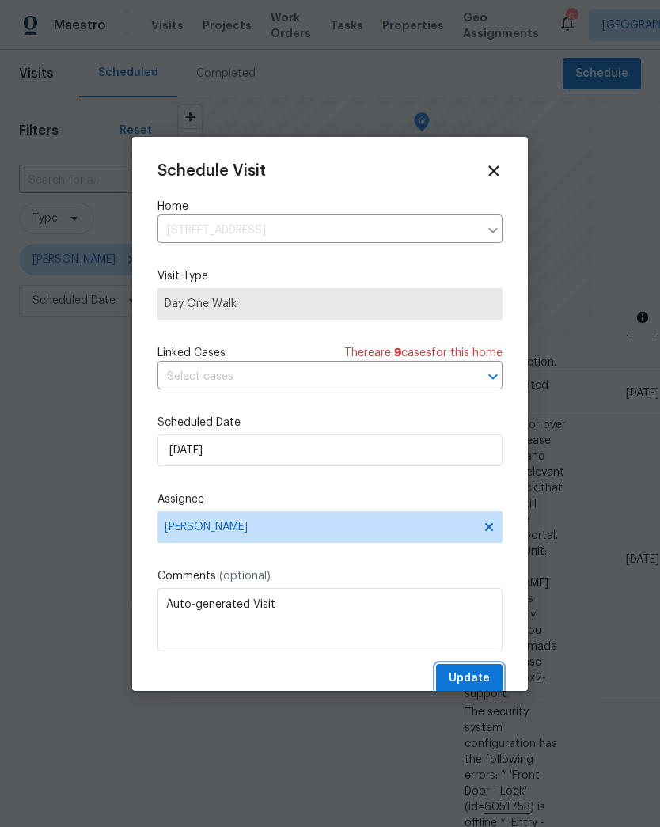
click at [488, 677] on span "Update" at bounding box center [469, 679] width 41 height 20
